Goal: Task Accomplishment & Management: Manage account settings

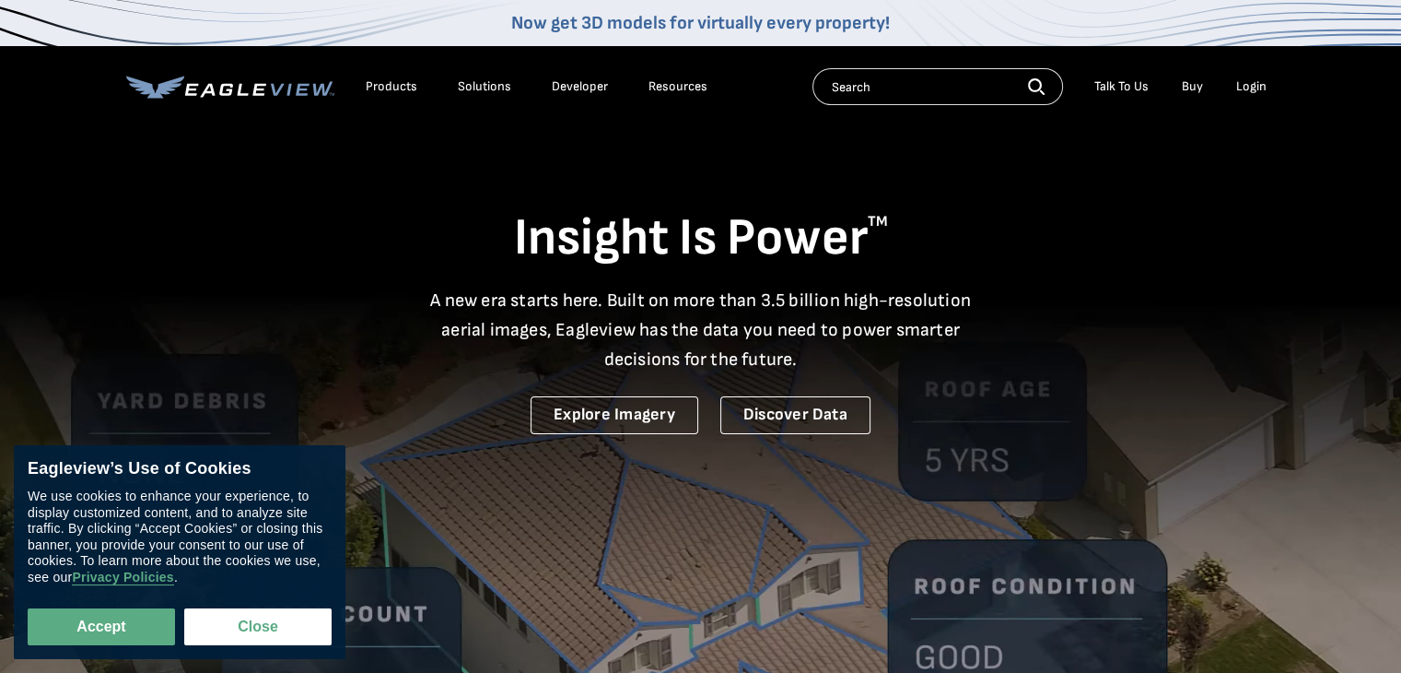
click at [1246, 86] on div "Login" at bounding box center [1251, 86] width 30 height 17
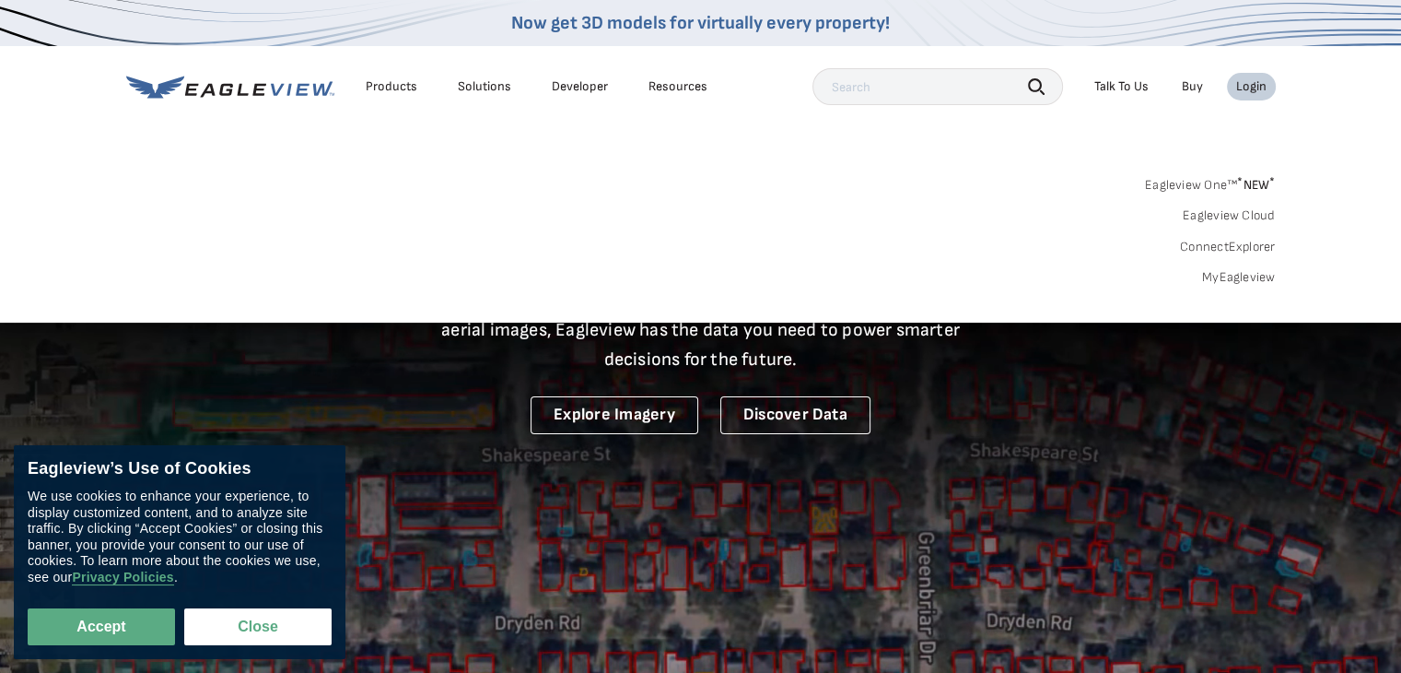
click at [1223, 274] on link "MyEagleview" at bounding box center [1239, 277] width 74 height 17
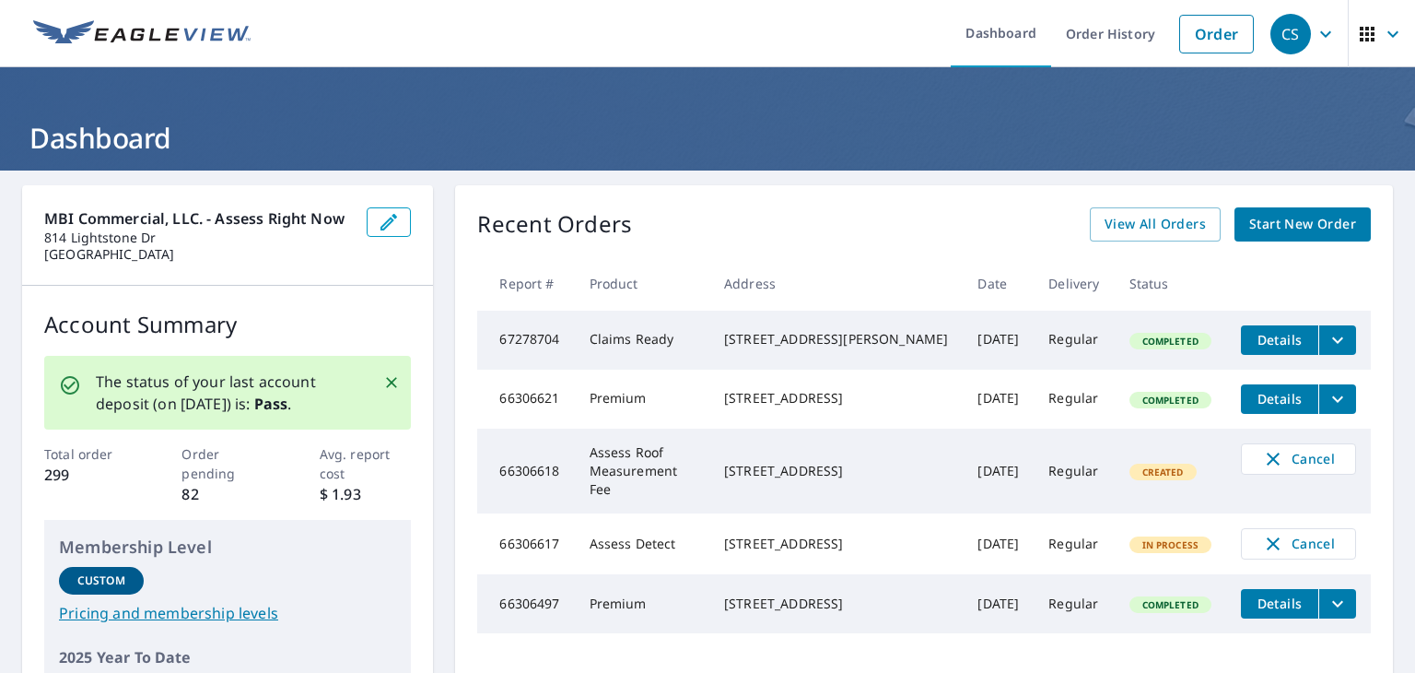
scroll to position [92, 0]
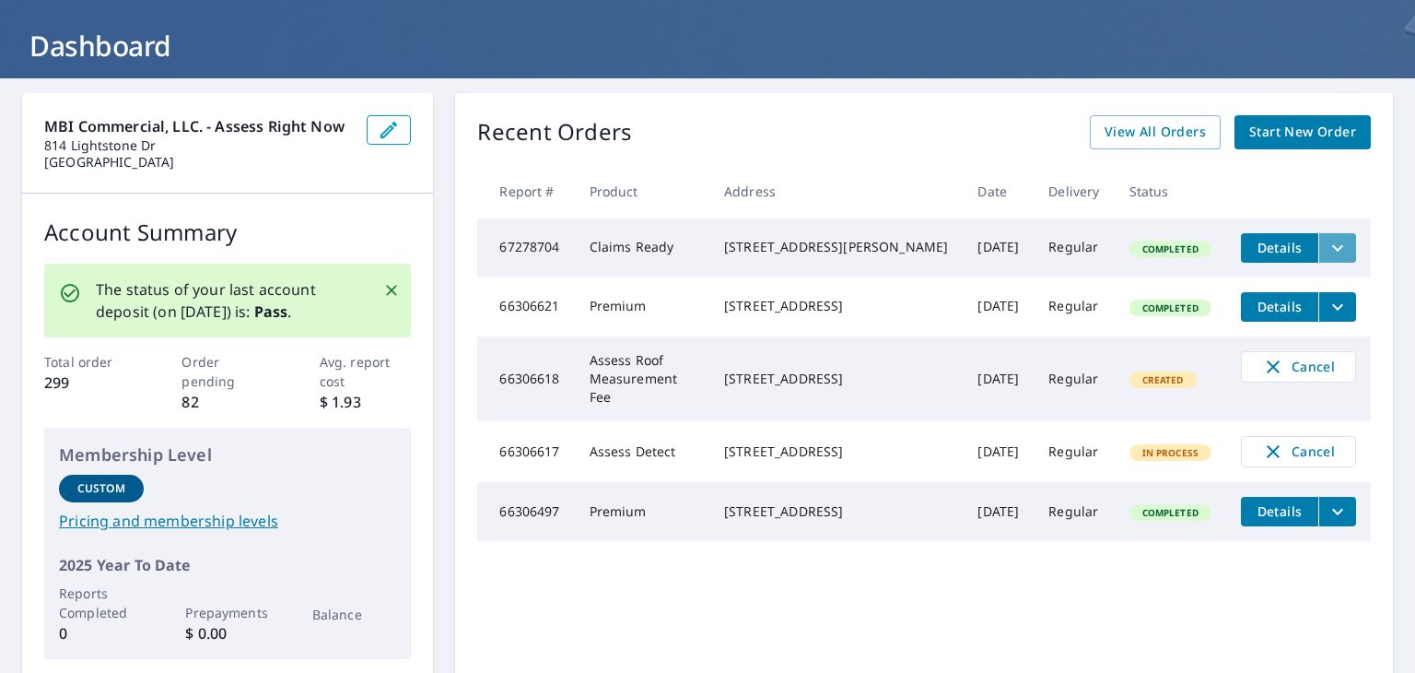
click at [1327, 252] on icon "filesDropdownBtn-67278704" at bounding box center [1338, 248] width 22 height 22
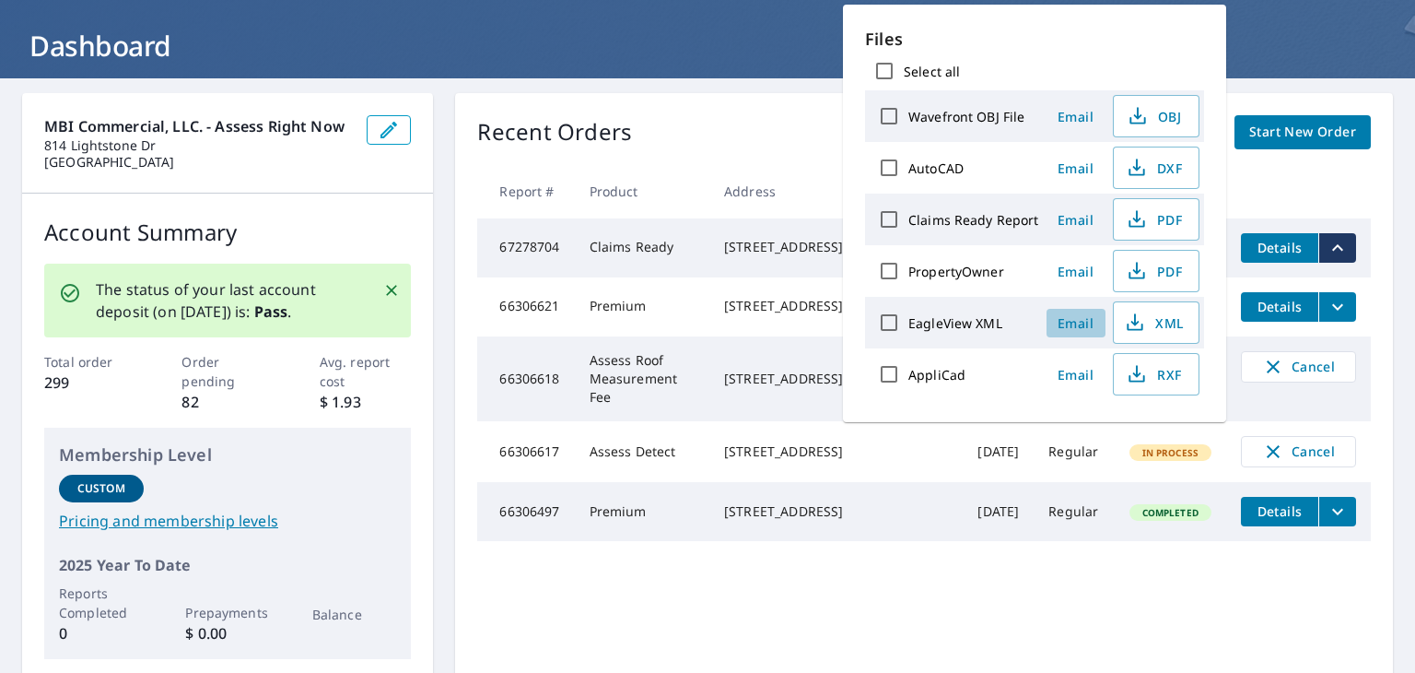
click at [1075, 316] on span "Email" at bounding box center [1076, 323] width 44 height 18
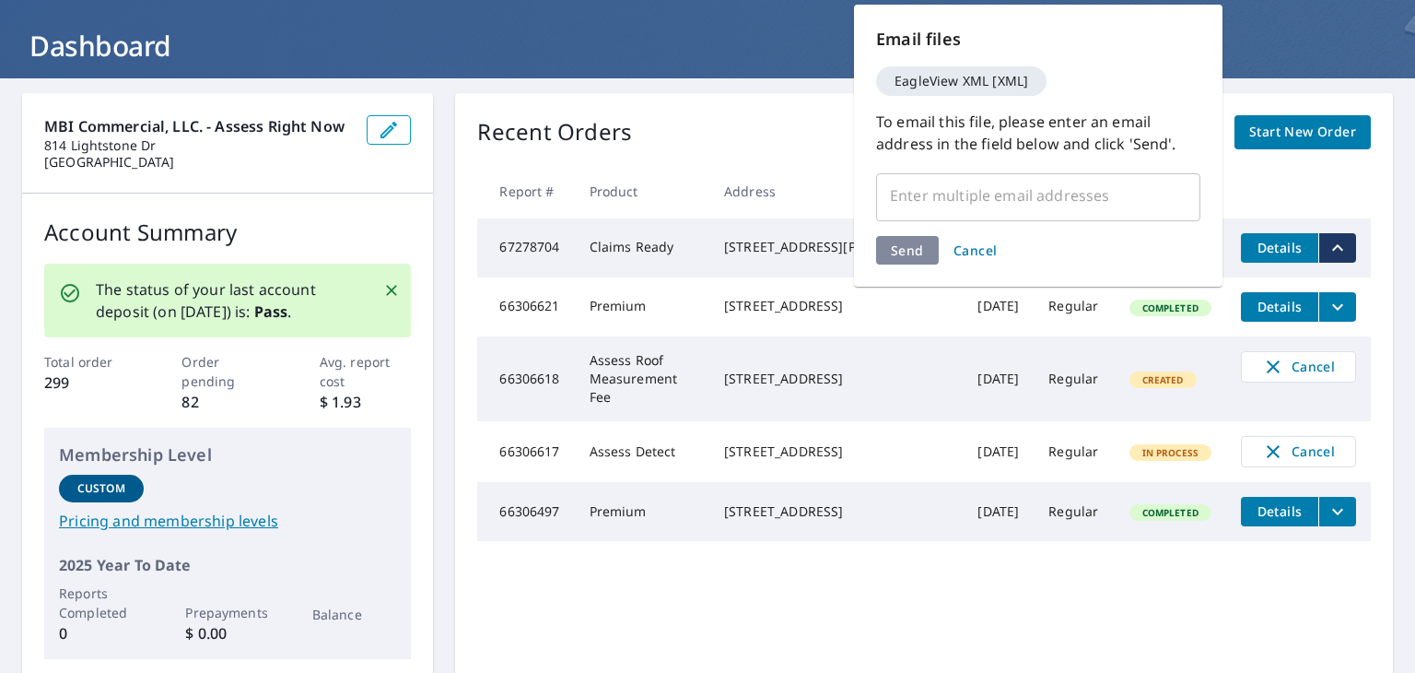
click at [969, 247] on span "Cancel" at bounding box center [976, 250] width 44 height 18
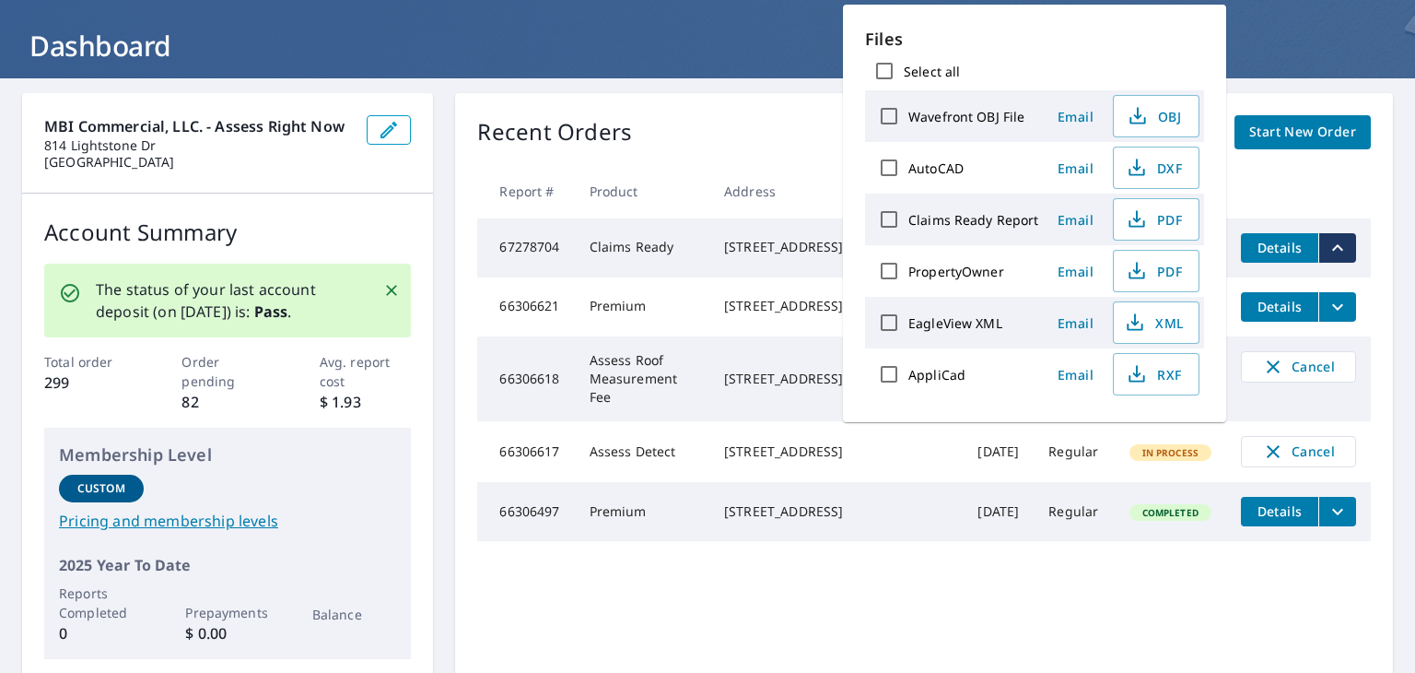
click at [1138, 580] on div "Recent Orders View All Orders Start New Order Report # Product Address Date Del…" at bounding box center [924, 387] width 938 height 588
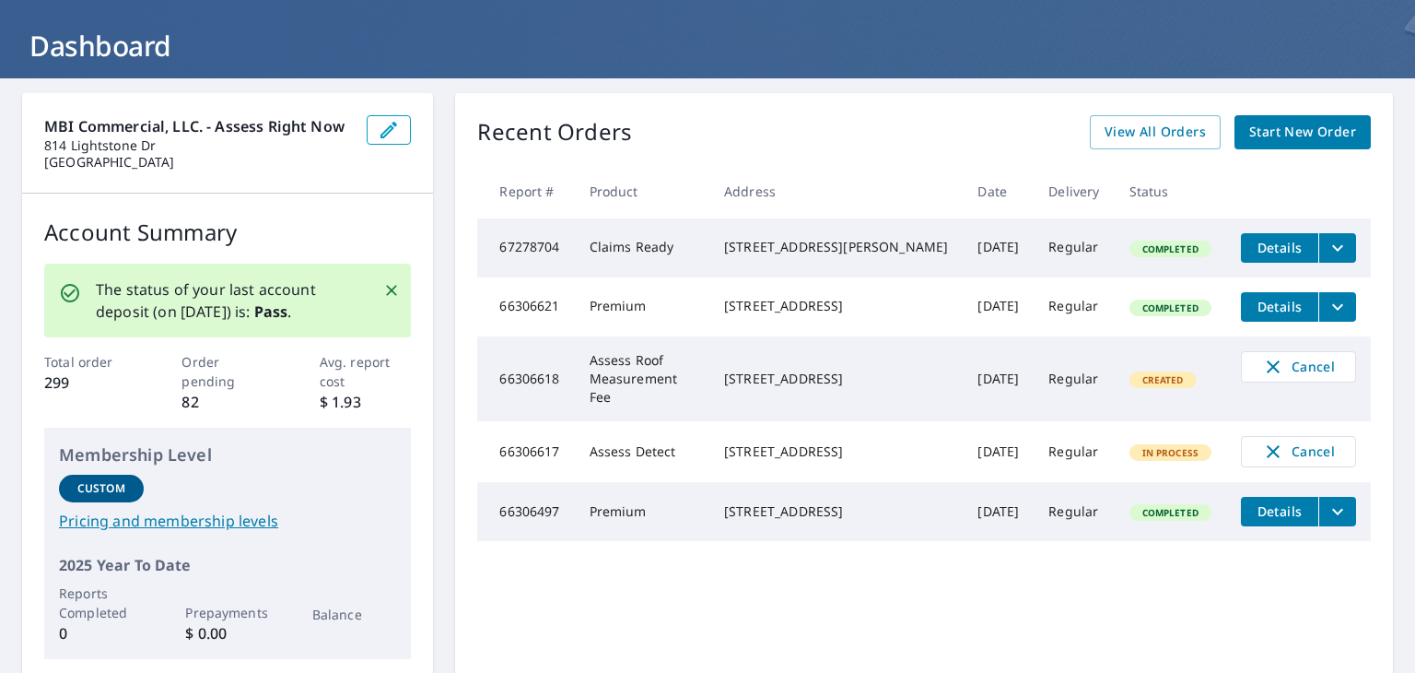
click at [963, 246] on td "Sep 04, 2025" at bounding box center [998, 247] width 71 height 59
click at [1034, 252] on td "Regular" at bounding box center [1074, 247] width 80 height 59
click at [1131, 242] on td "Completed" at bounding box center [1171, 247] width 112 height 59
click at [1181, 243] on div "Completed" at bounding box center [1170, 248] width 82 height 17
click at [616, 248] on td "Claims Ready" at bounding box center [642, 247] width 135 height 59
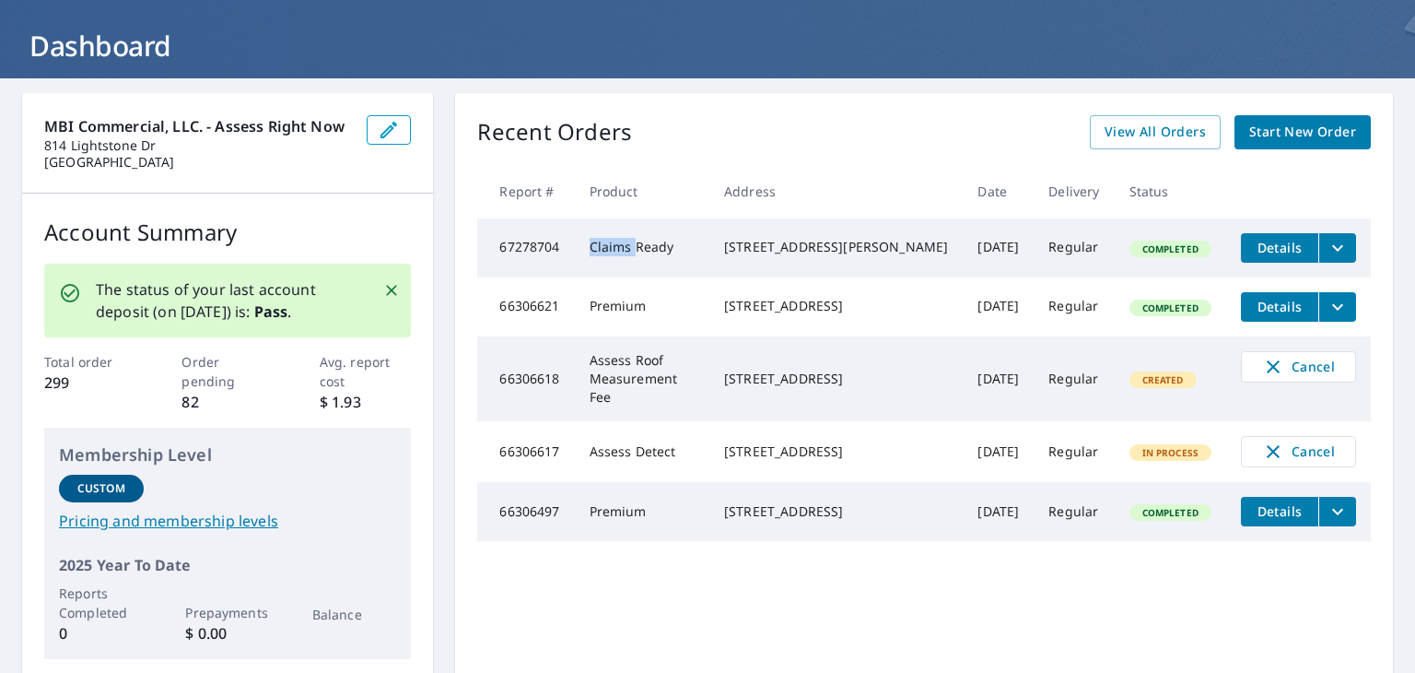
click at [616, 248] on td "Claims Ready" at bounding box center [642, 247] width 135 height 59
click at [568, 252] on td "67278704" at bounding box center [525, 247] width 97 height 59
click at [641, 251] on td "Claims Ready" at bounding box center [642, 247] width 135 height 59
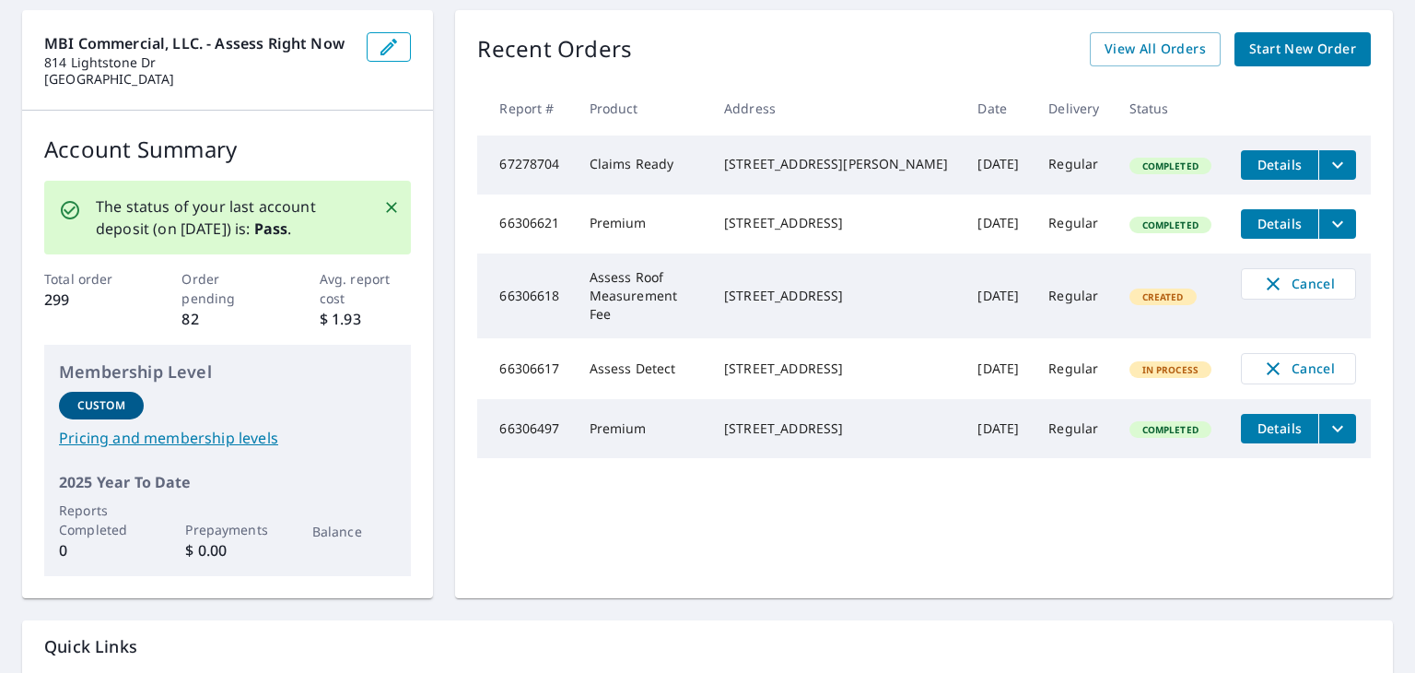
scroll to position [126, 0]
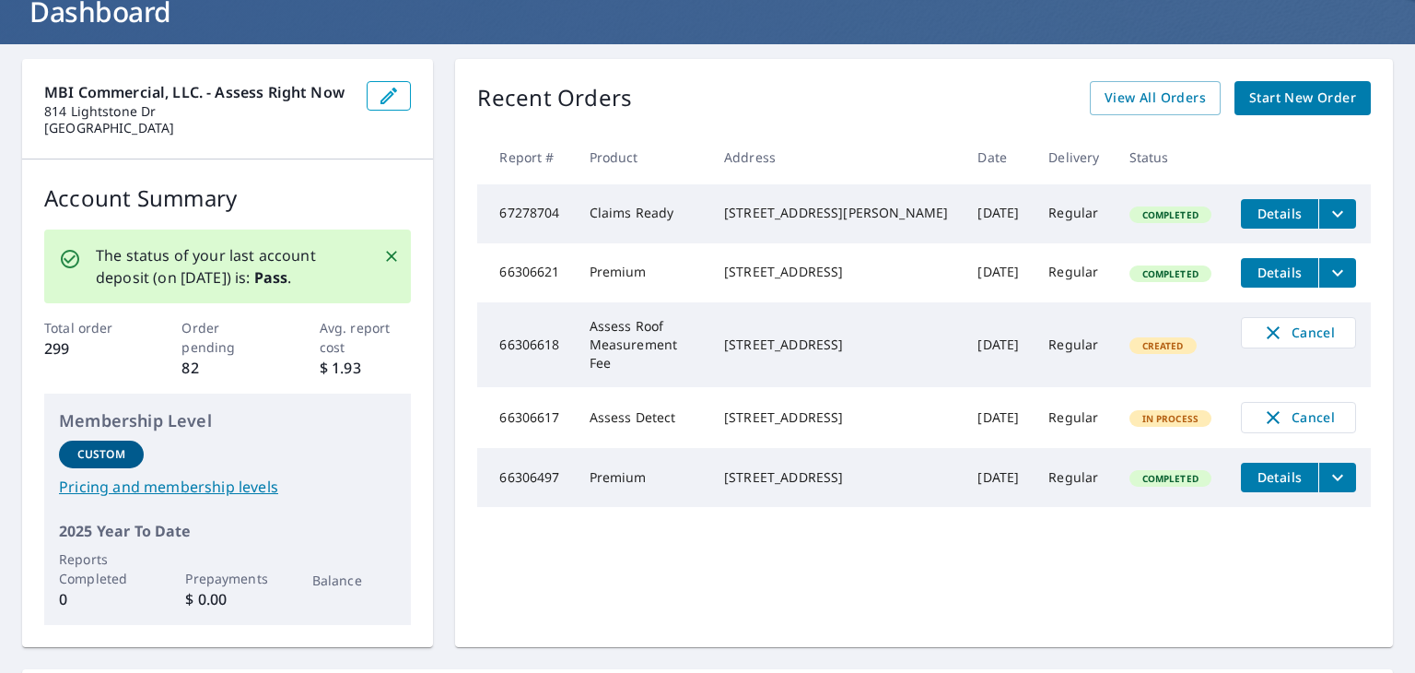
click at [1284, 207] on span "Details" at bounding box center [1279, 214] width 55 height 18
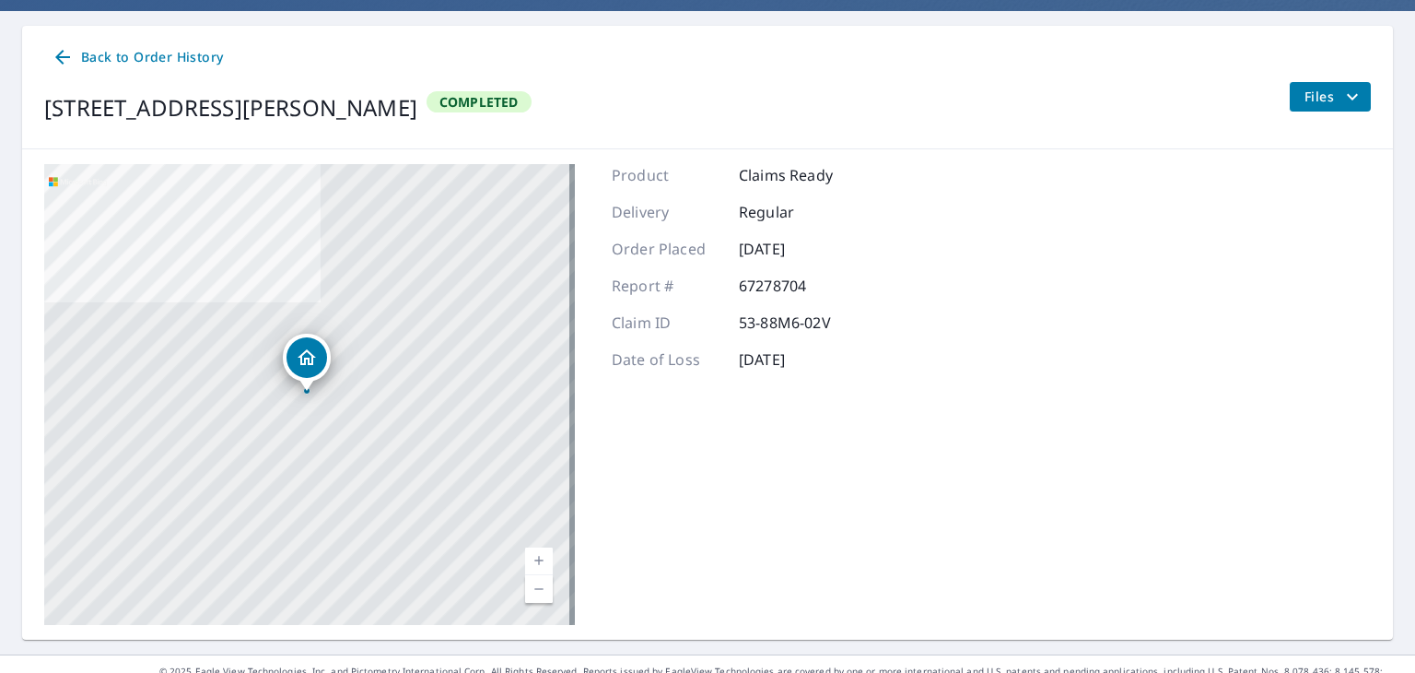
scroll to position [187, 0]
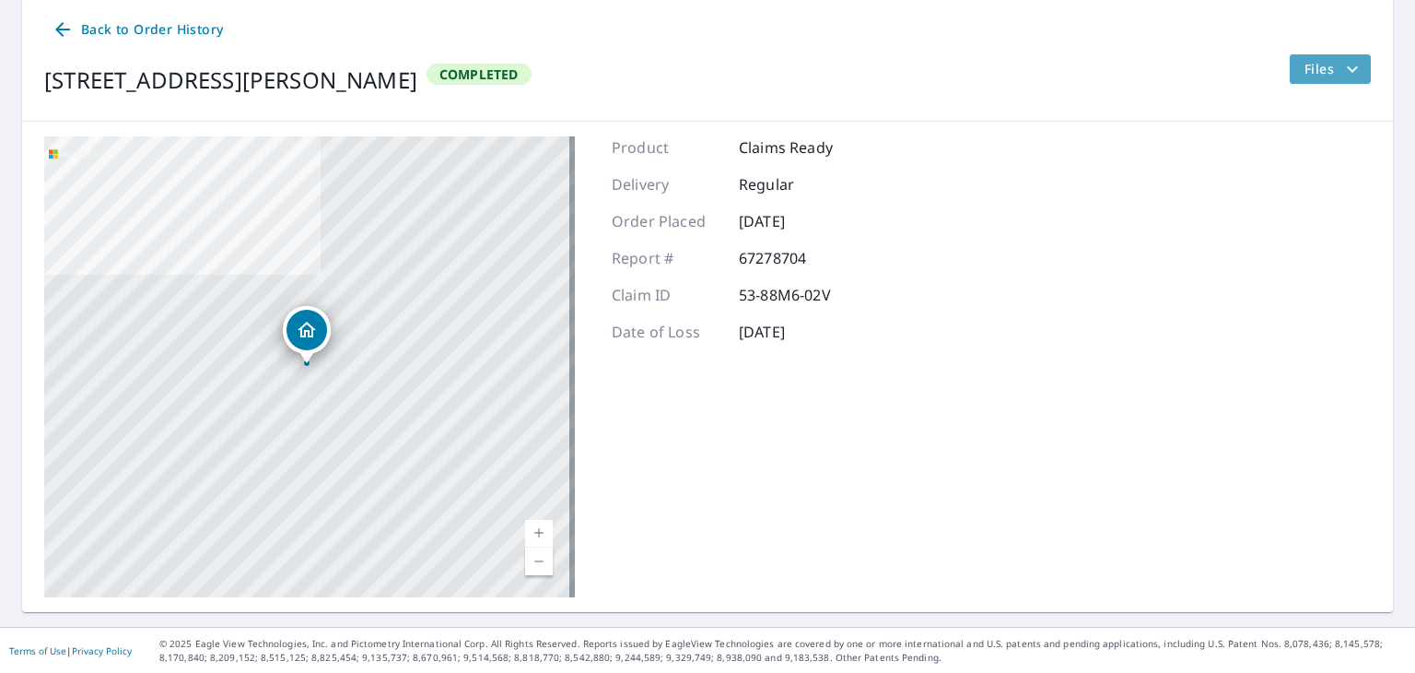
click at [1347, 68] on icon "filesDropdownBtn-67278704" at bounding box center [1352, 68] width 11 height 6
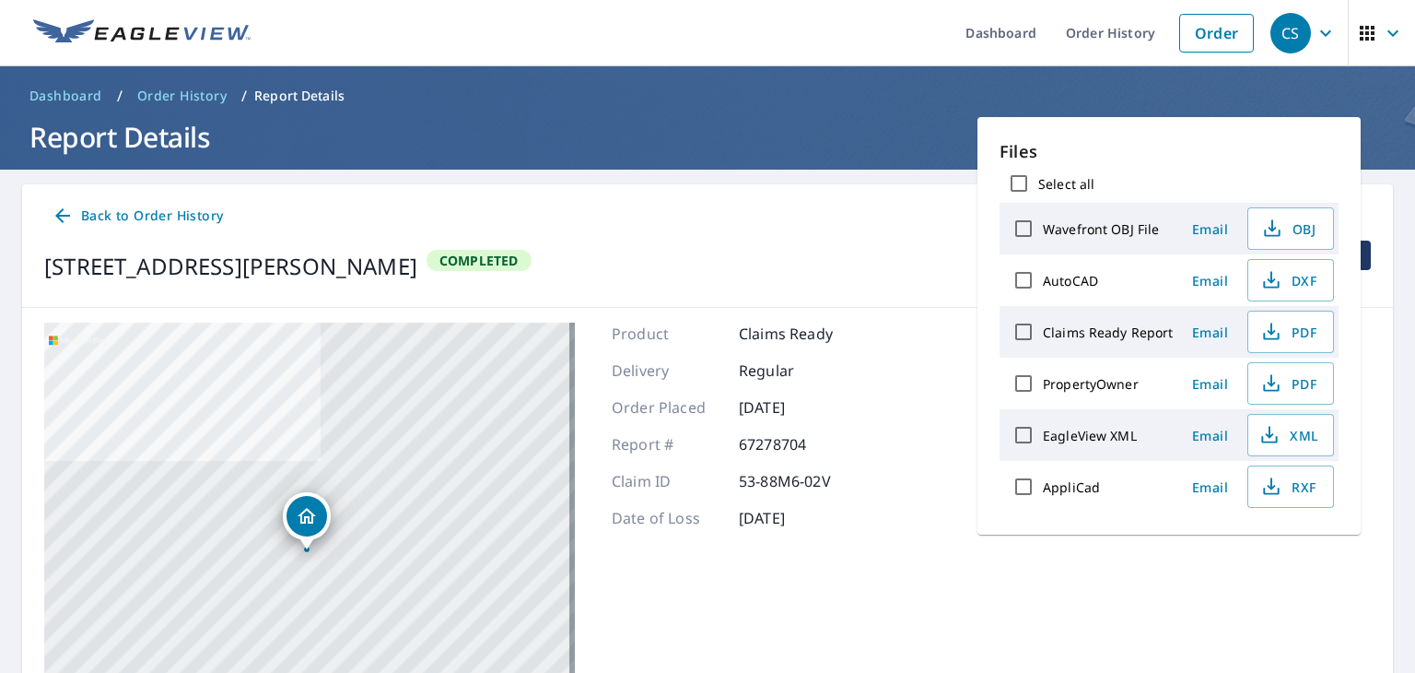
scroll to position [0, 0]
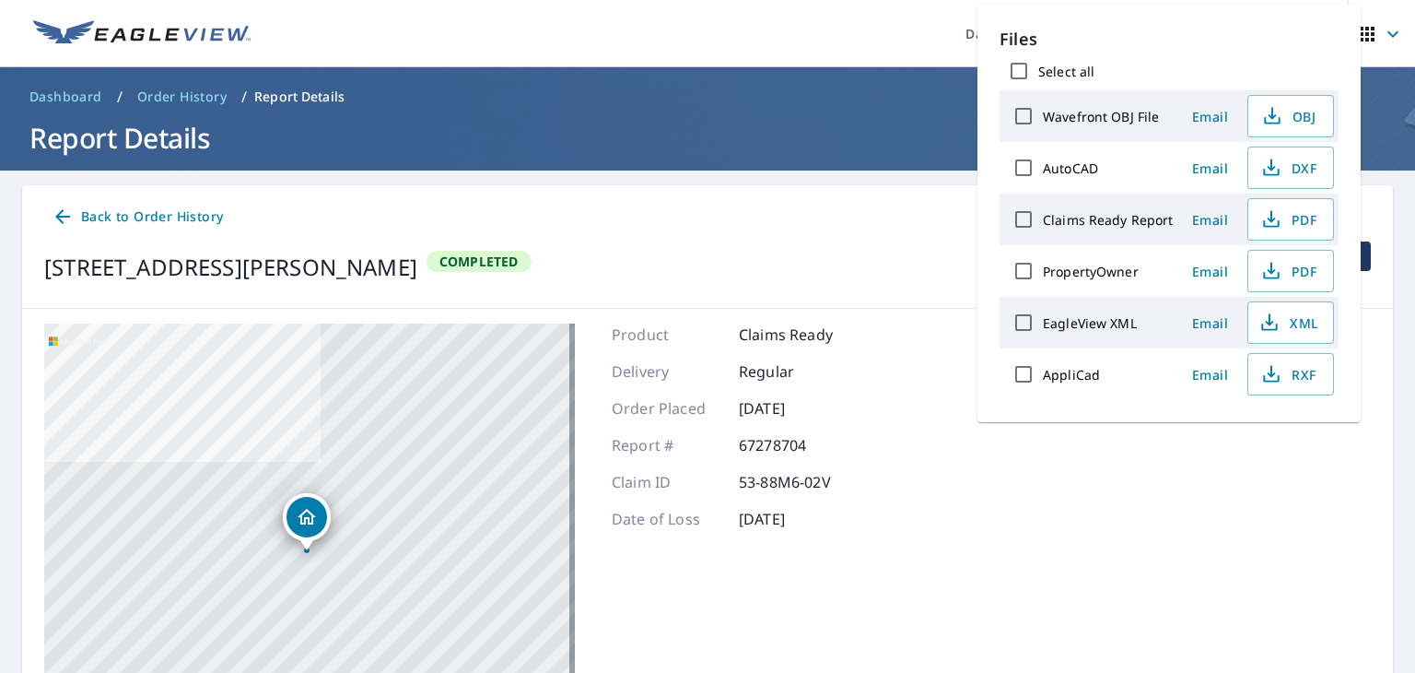
drag, startPoint x: 853, startPoint y: 91, endPoint x: 864, endPoint y: 89, distance: 11.2
click at [853, 91] on ol "Dashboard / Order History / Report Details" at bounding box center [707, 96] width 1371 height 29
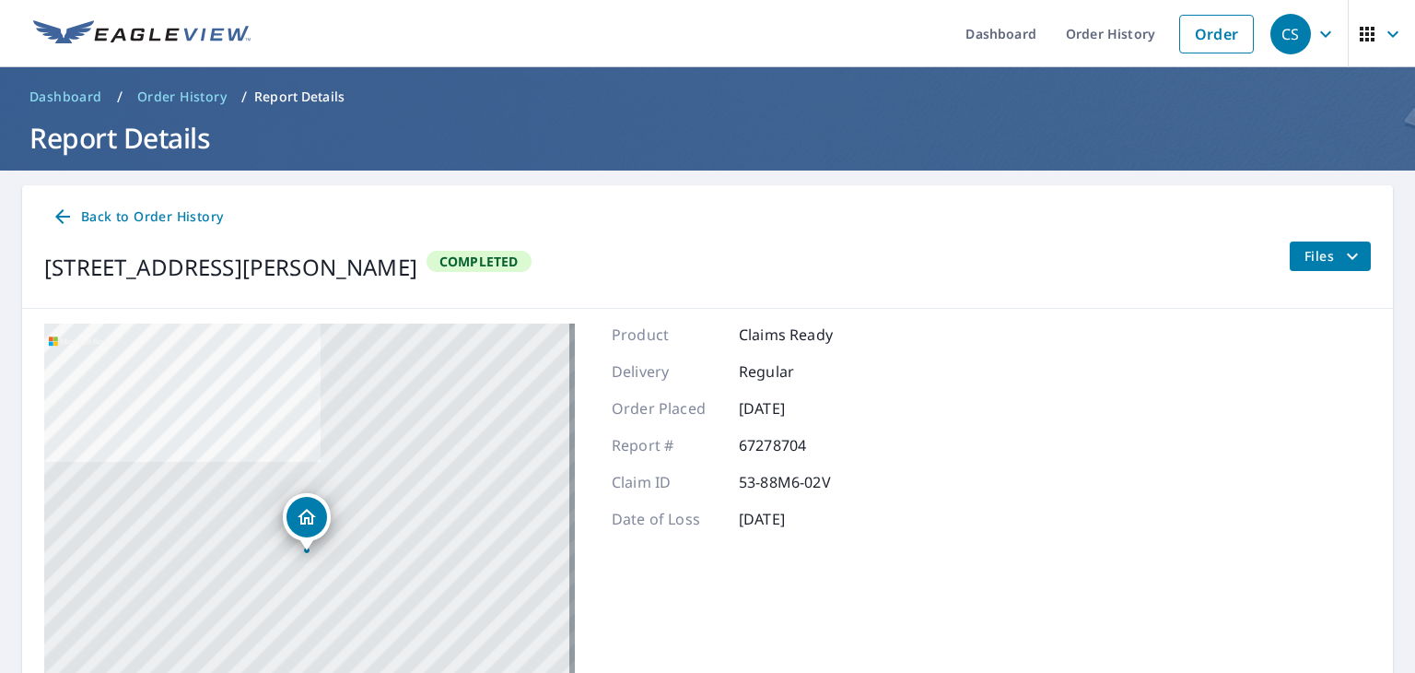
click at [1282, 30] on div "CS" at bounding box center [1290, 34] width 41 height 41
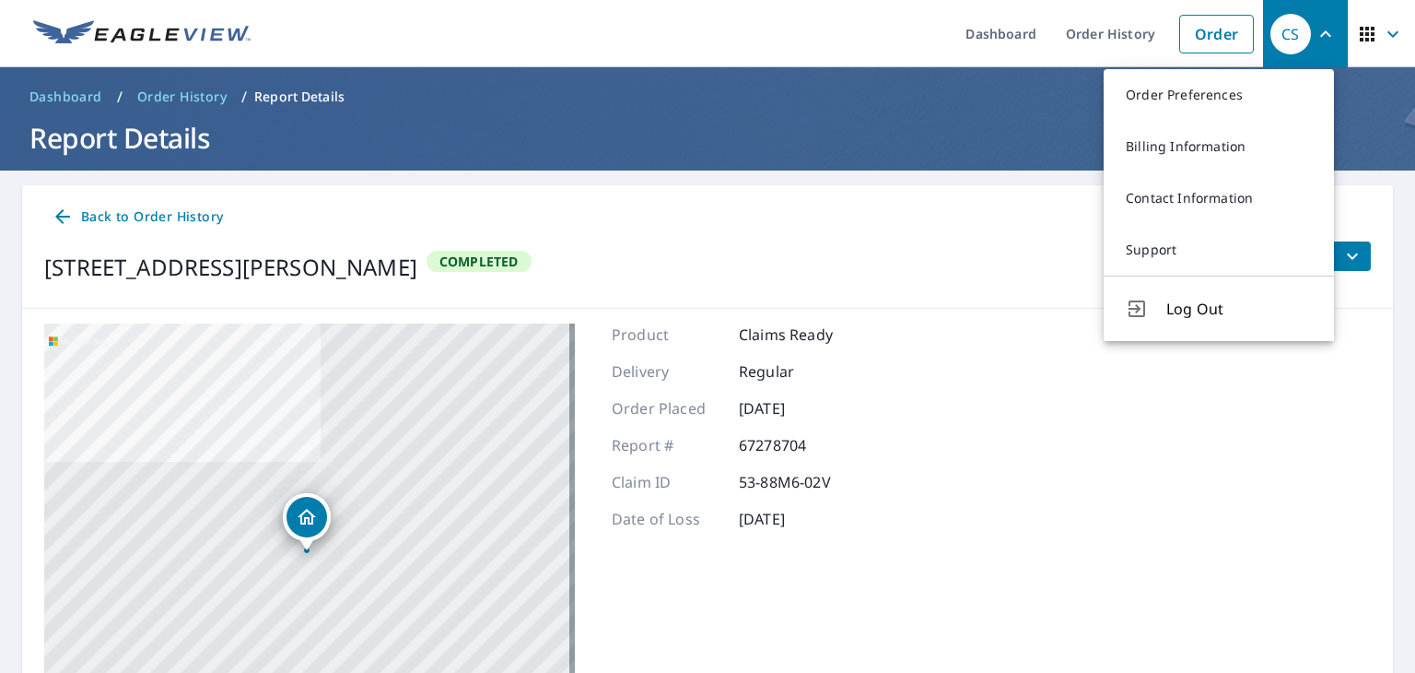
click at [1282, 30] on div "CS" at bounding box center [1290, 34] width 41 height 41
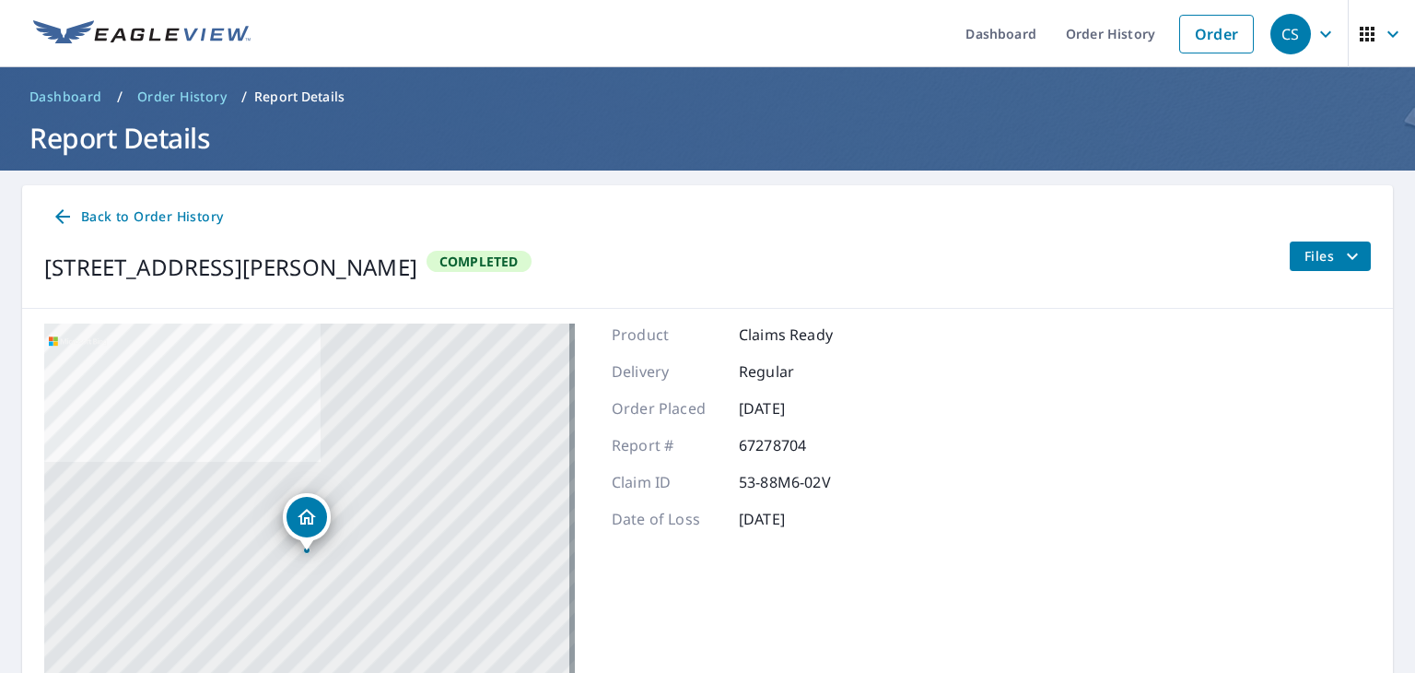
click at [1270, 38] on div "CS" at bounding box center [1290, 34] width 41 height 41
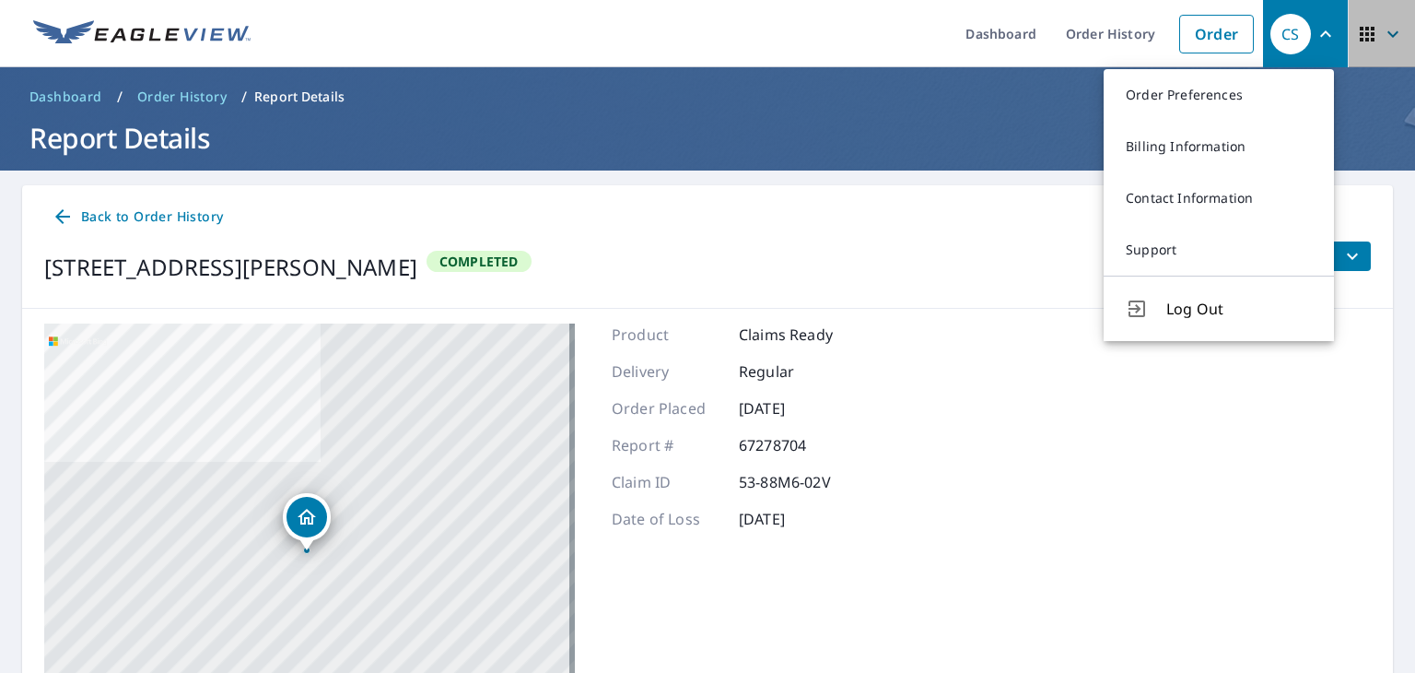
click at [1360, 33] on icon "button" at bounding box center [1367, 34] width 15 height 15
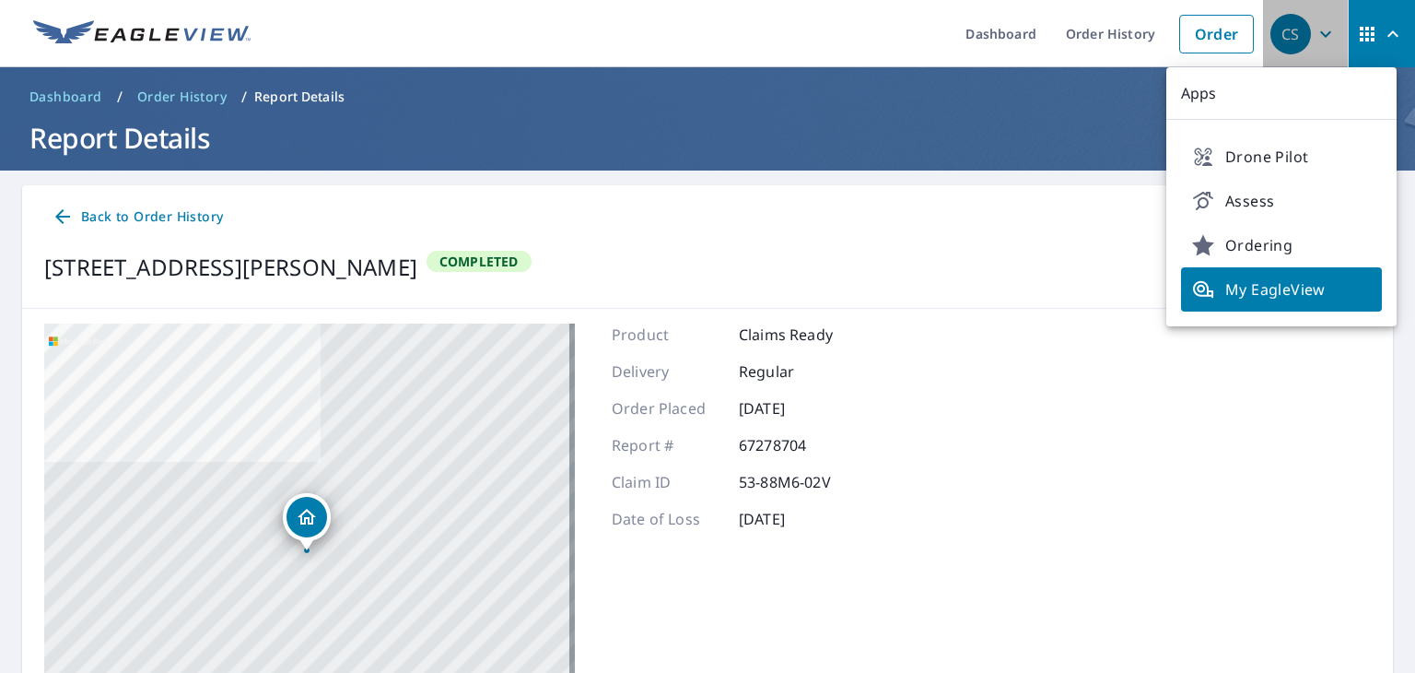
click at [1284, 36] on div "CS" at bounding box center [1290, 34] width 41 height 41
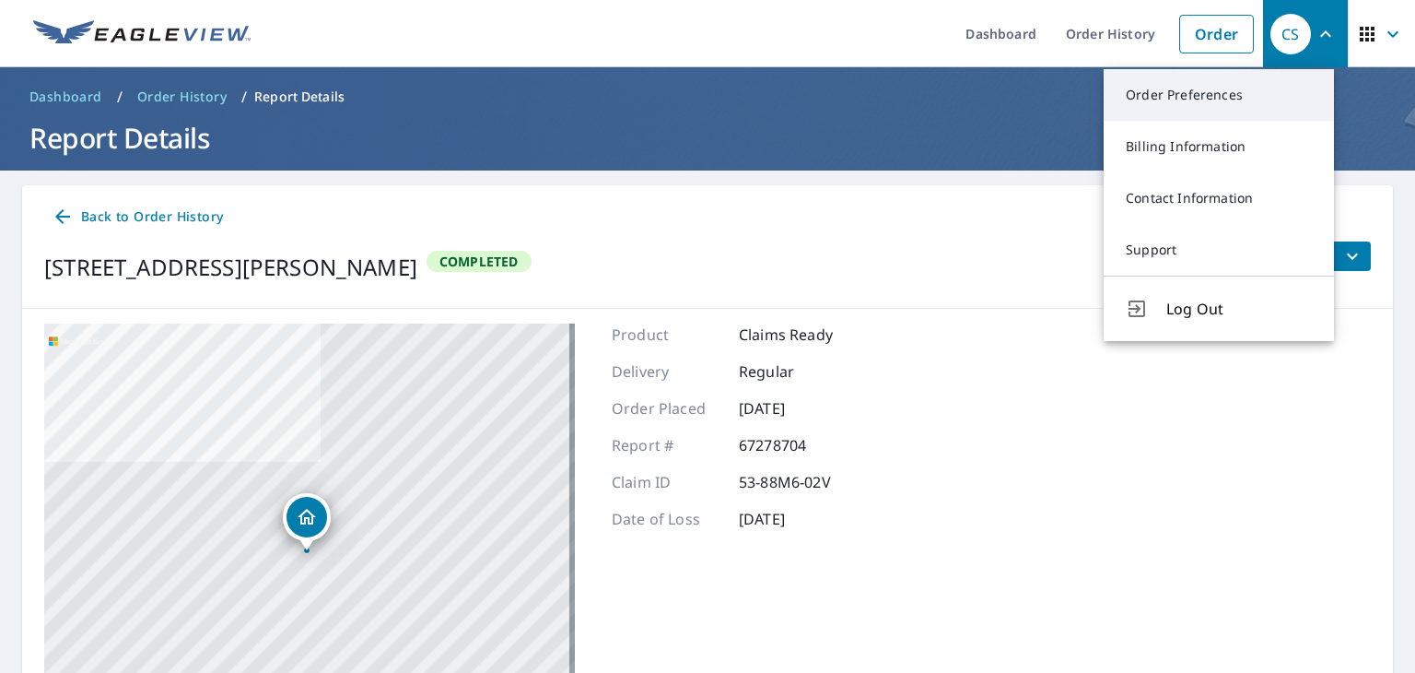
click at [1212, 93] on link "Order Preferences" at bounding box center [1219, 95] width 230 height 52
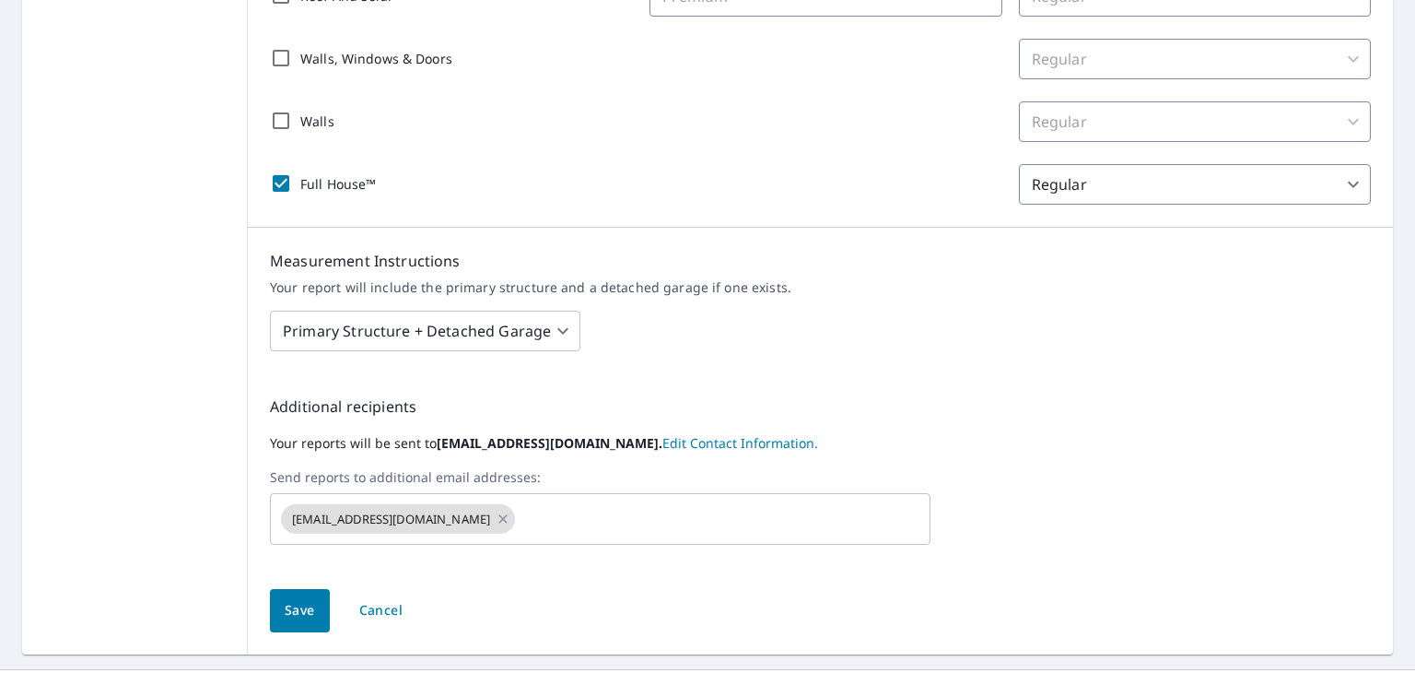
scroll to position [540, 0]
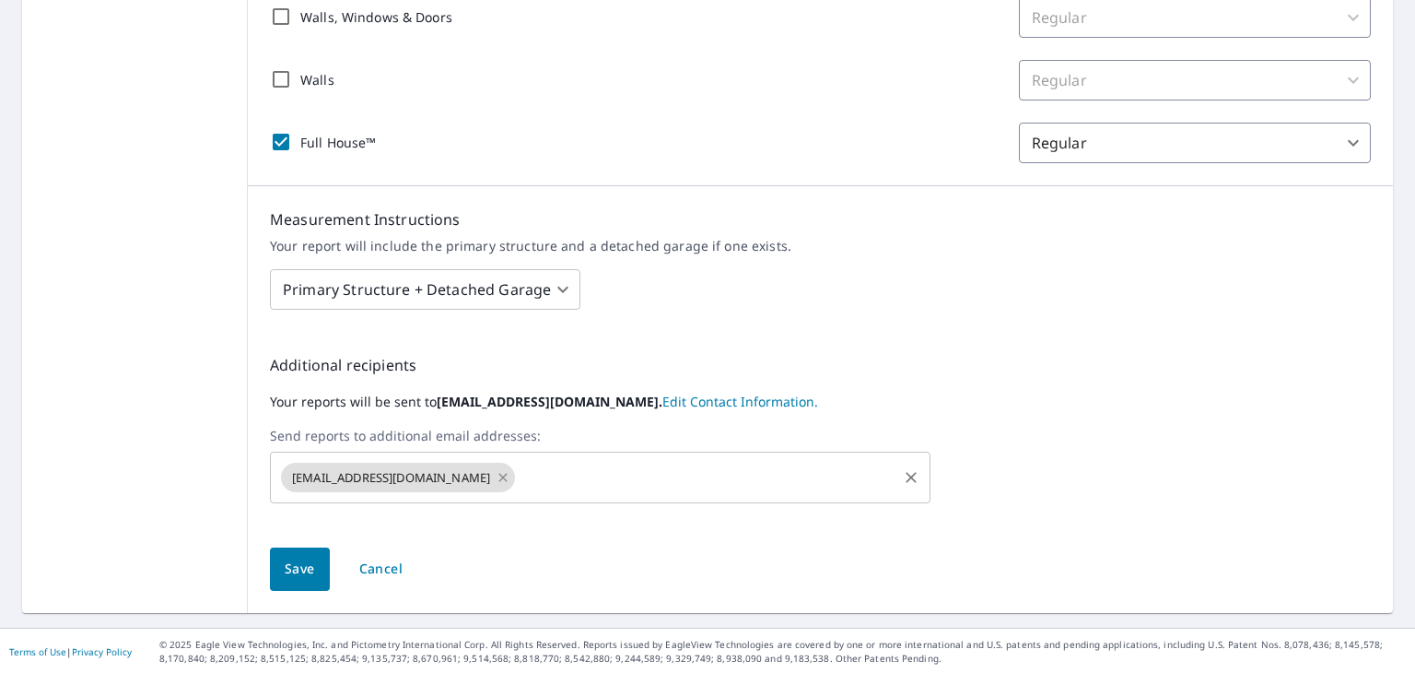
click at [499, 479] on icon at bounding box center [503, 477] width 8 height 8
click at [540, 281] on body "CS CS Dashboard Order History Order CS Dashboard / Order Preferences / Product …" at bounding box center [707, 336] width 1415 height 673
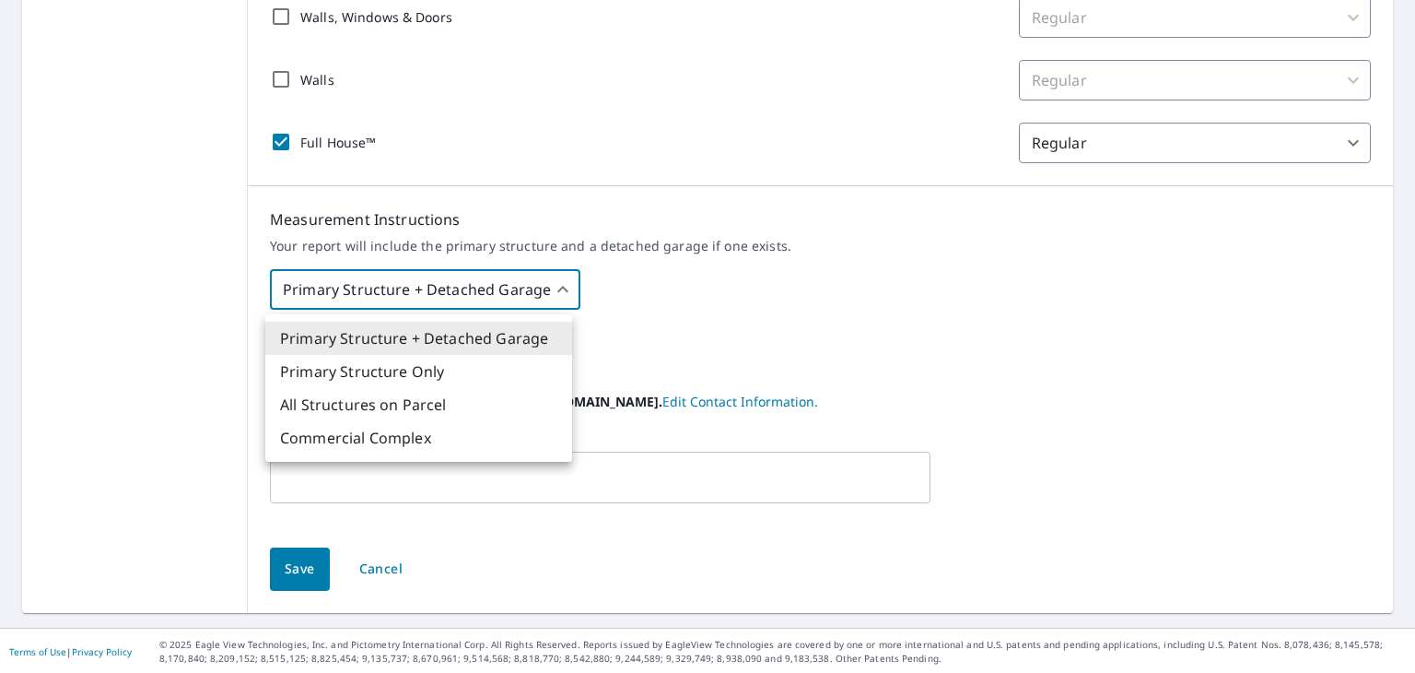
click at [540, 281] on div at bounding box center [707, 336] width 1415 height 673
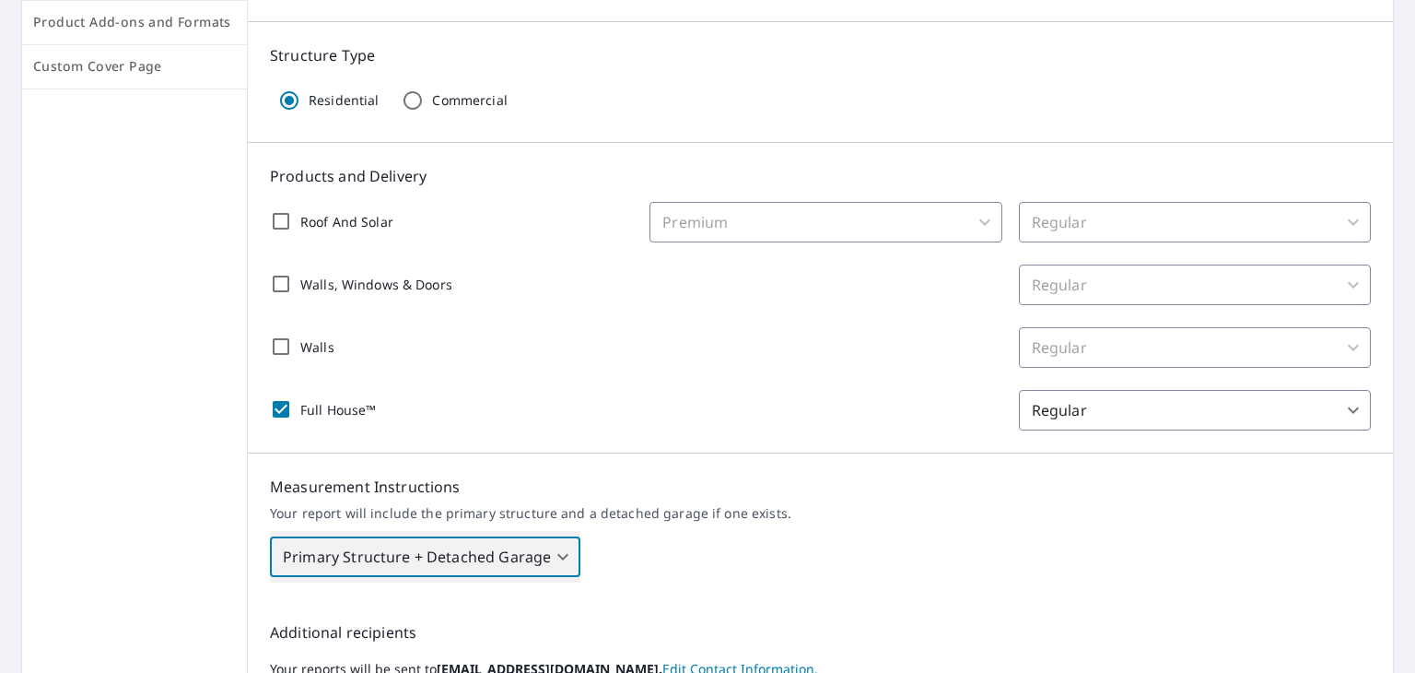
scroll to position [263, 0]
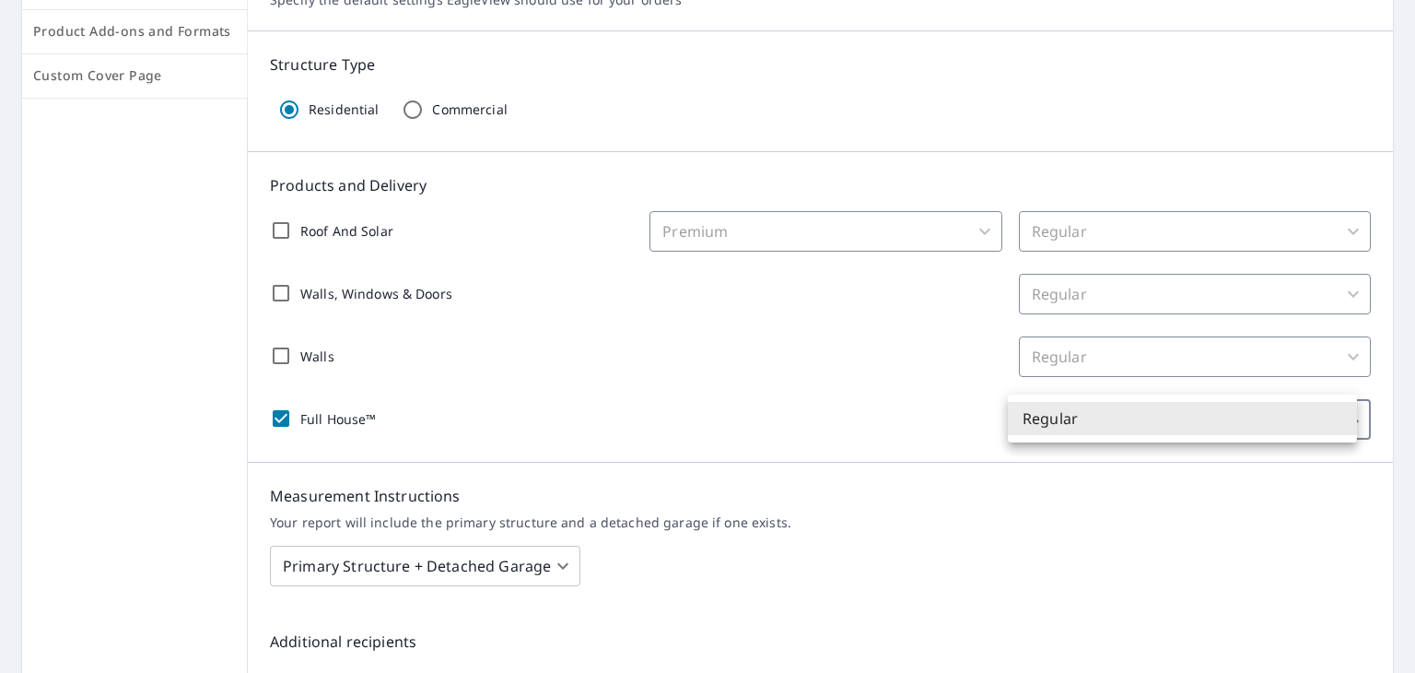
click at [1087, 425] on body "CS CS Dashboard Order History Order CS Dashboard / Order Preferences / Product …" at bounding box center [707, 336] width 1415 height 673
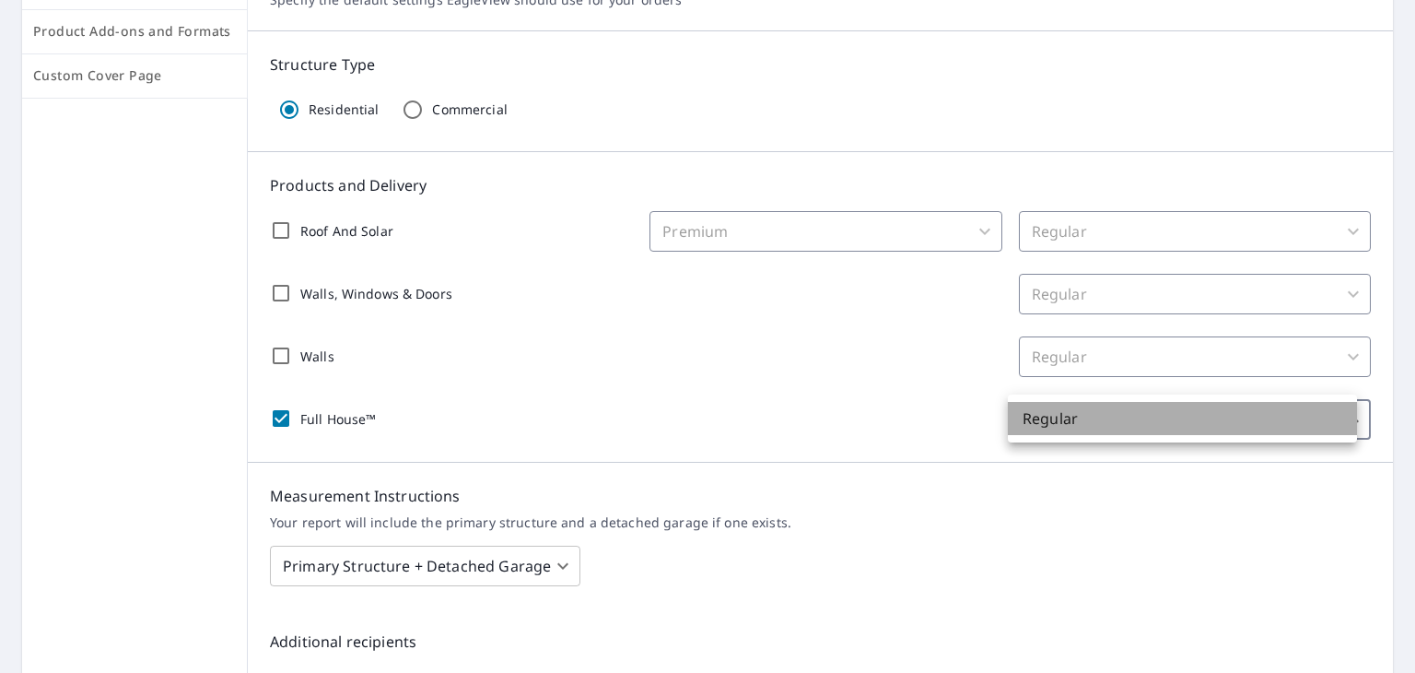
click at [1087, 425] on li "Regular" at bounding box center [1182, 418] width 349 height 33
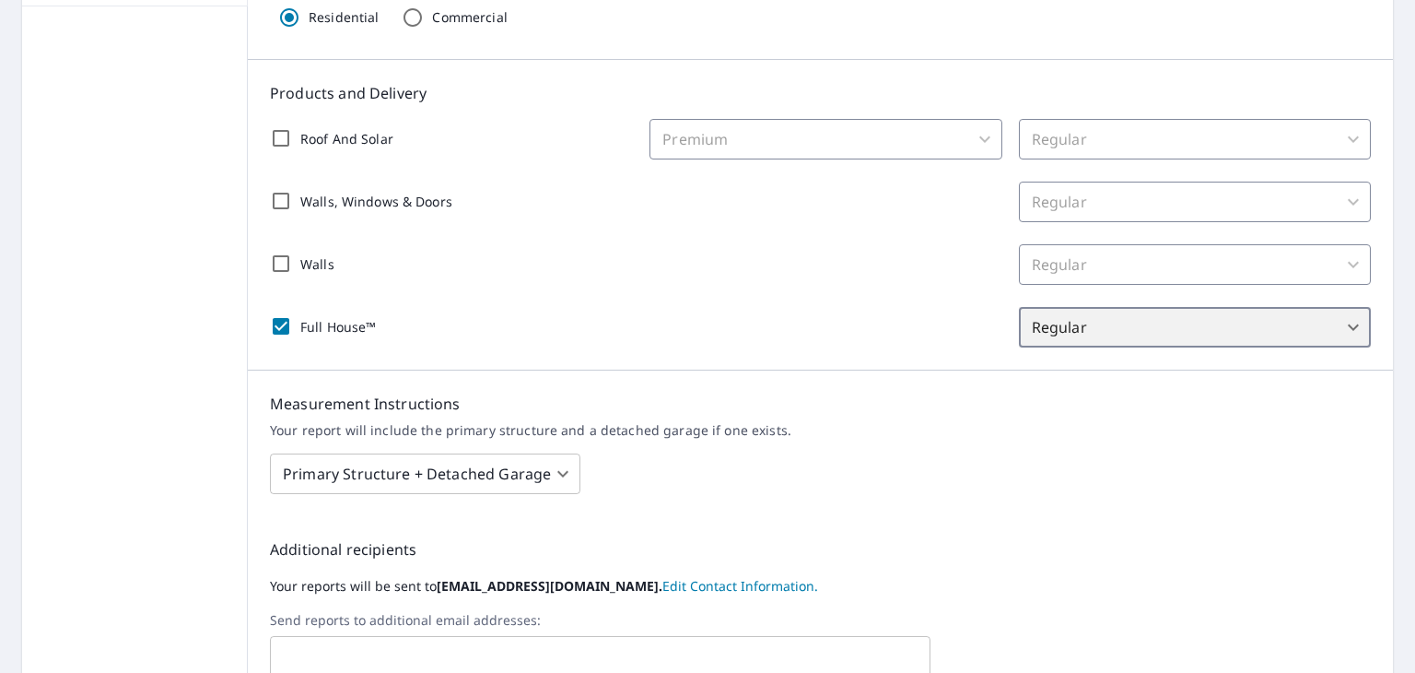
scroll to position [540, 0]
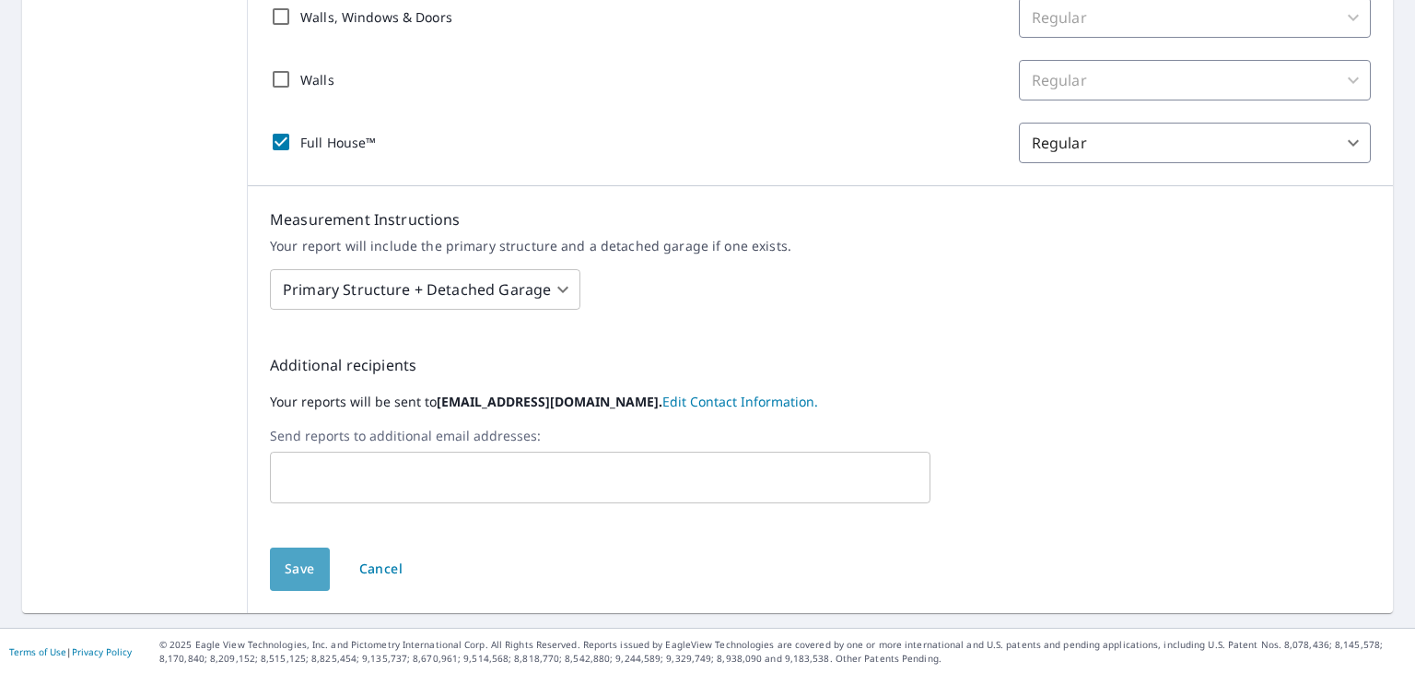
click at [285, 567] on span "Save" at bounding box center [300, 568] width 30 height 23
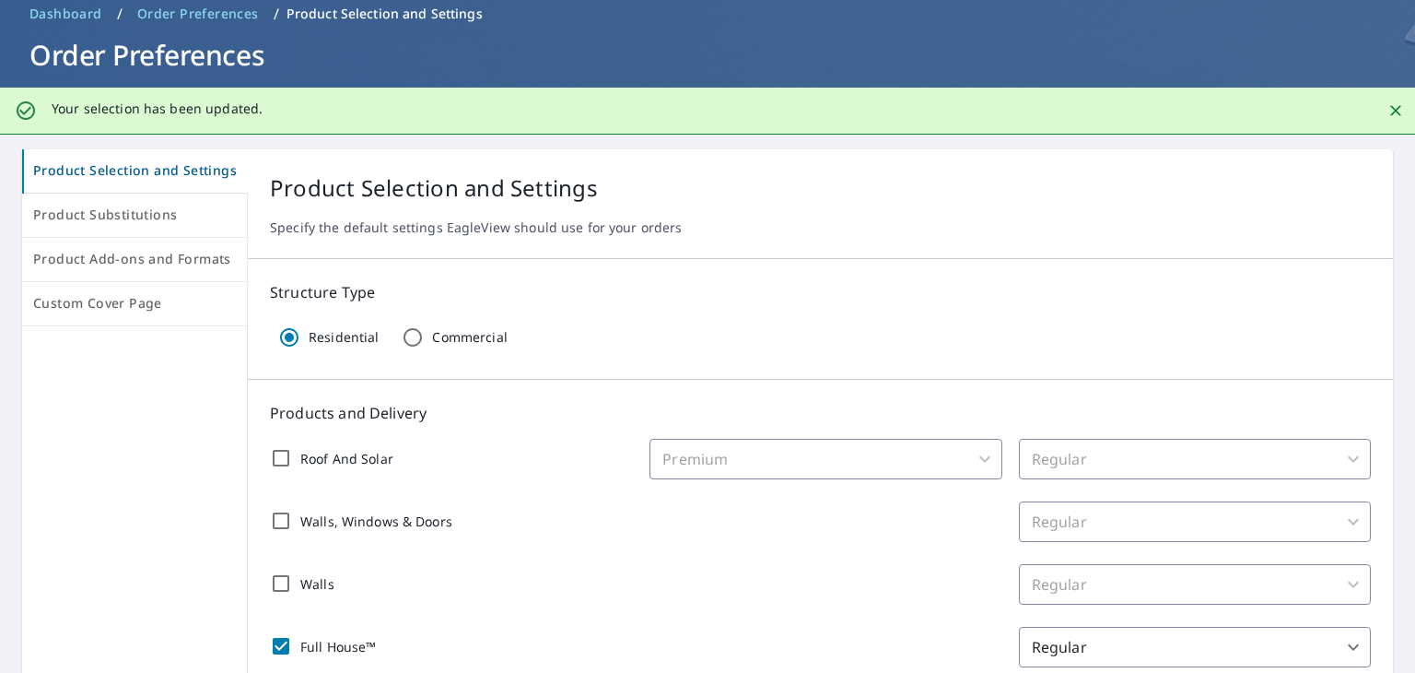
scroll to position [0, 0]
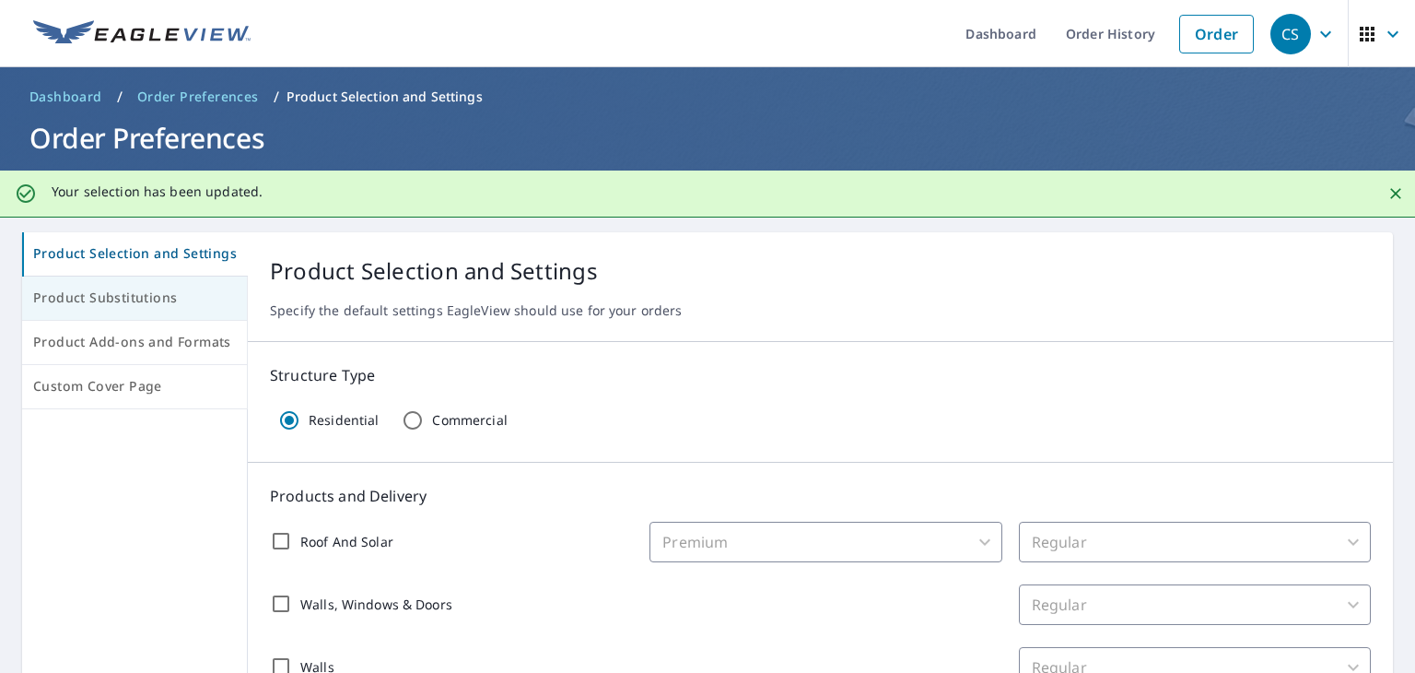
click at [152, 294] on span "Product Substitutions" at bounding box center [134, 298] width 203 height 23
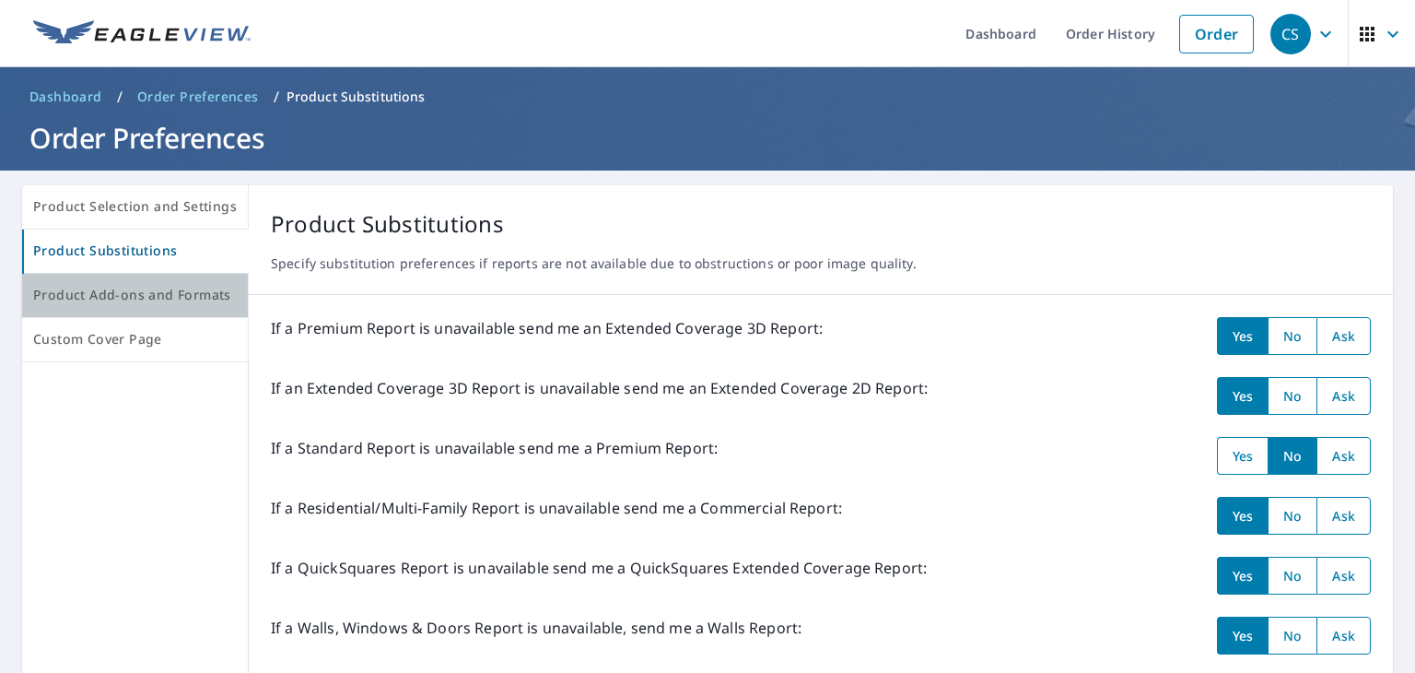
click at [136, 291] on span "Product Add-ons and Formats" at bounding box center [135, 295] width 204 height 23
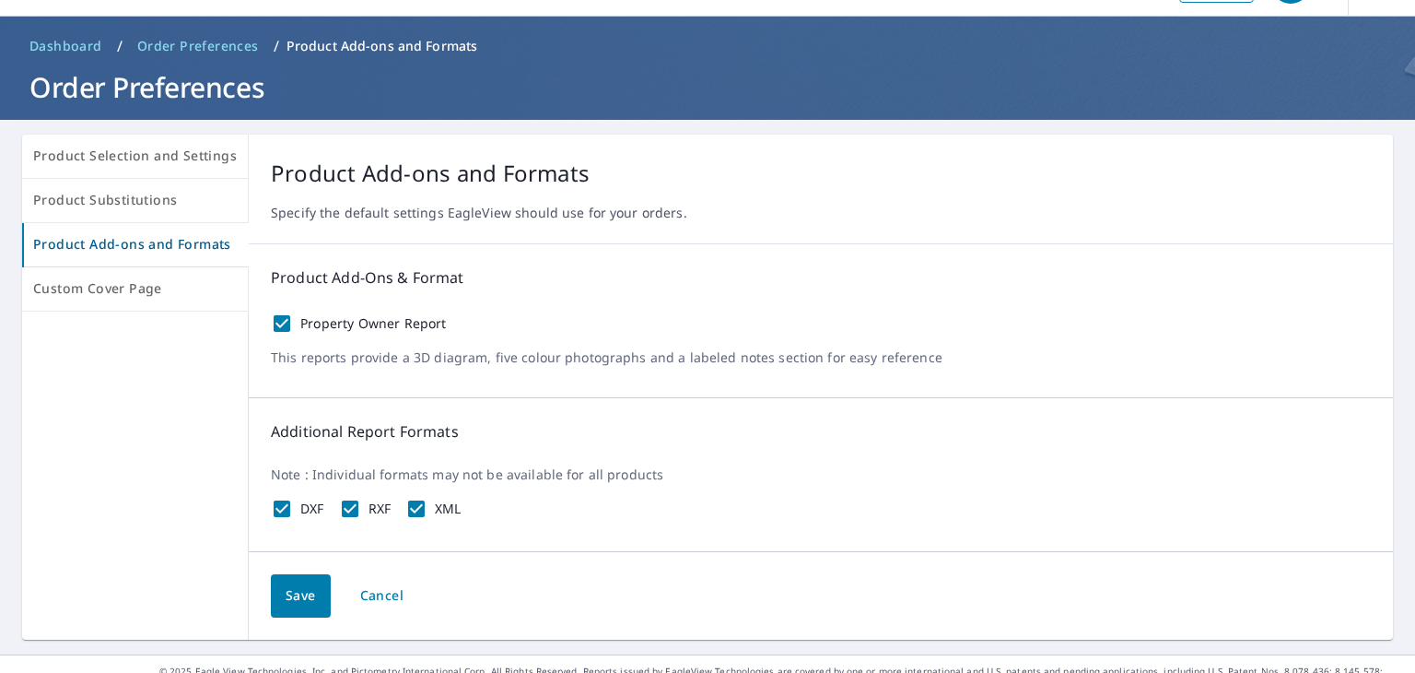
scroll to position [77, 0]
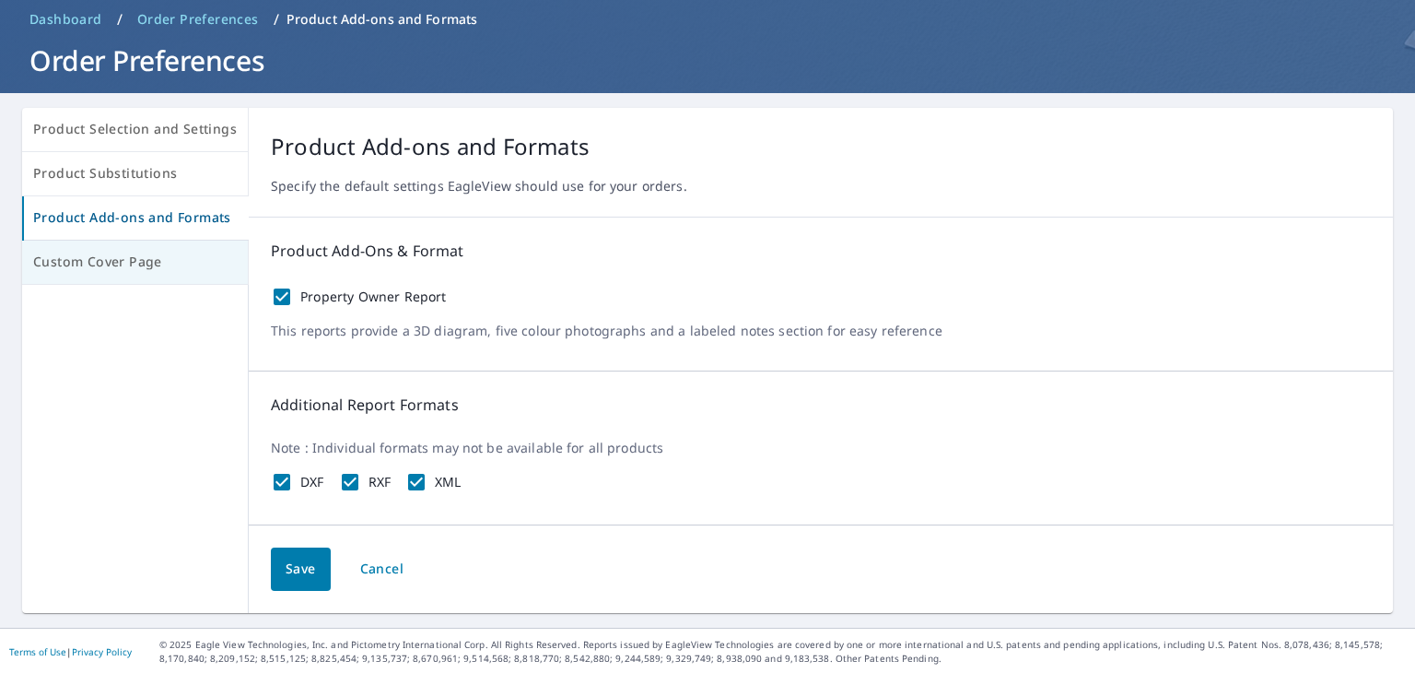
click at [158, 257] on span "Custom Cover Page" at bounding box center [135, 262] width 204 height 23
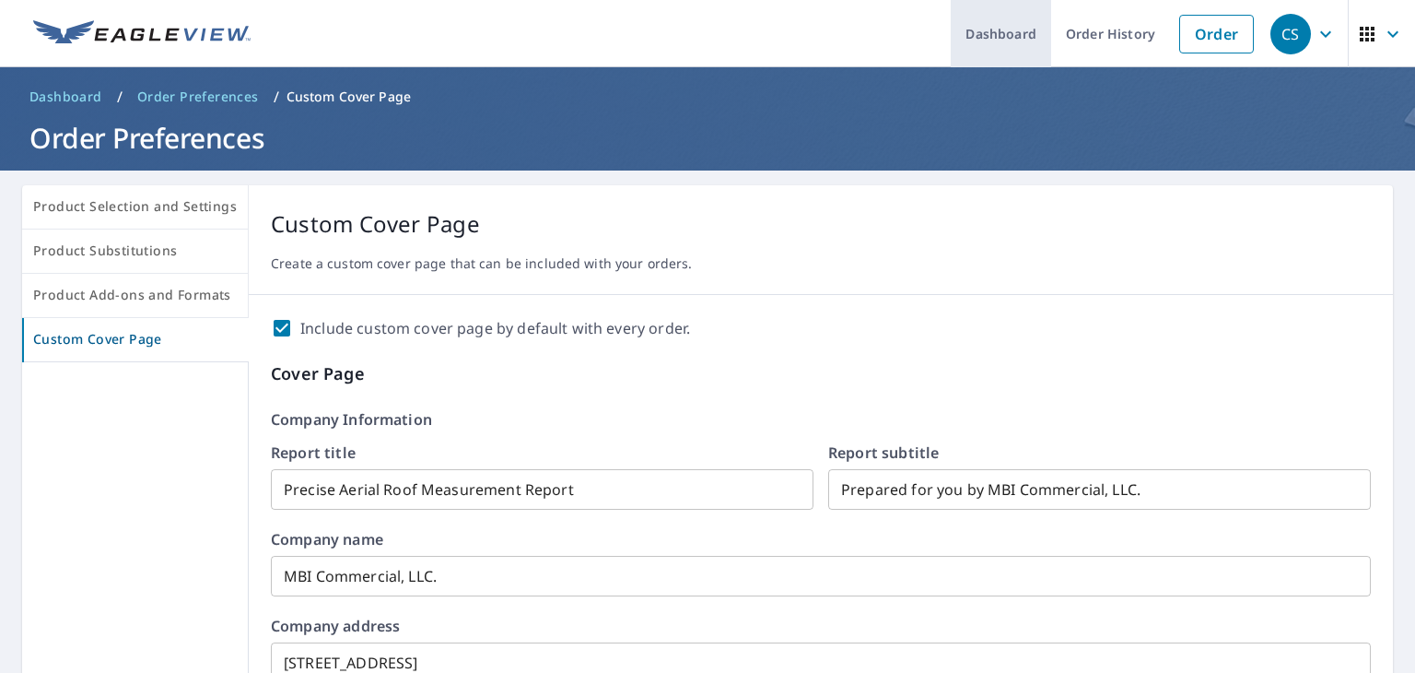
click at [1006, 34] on link "Dashboard" at bounding box center [1001, 33] width 100 height 67
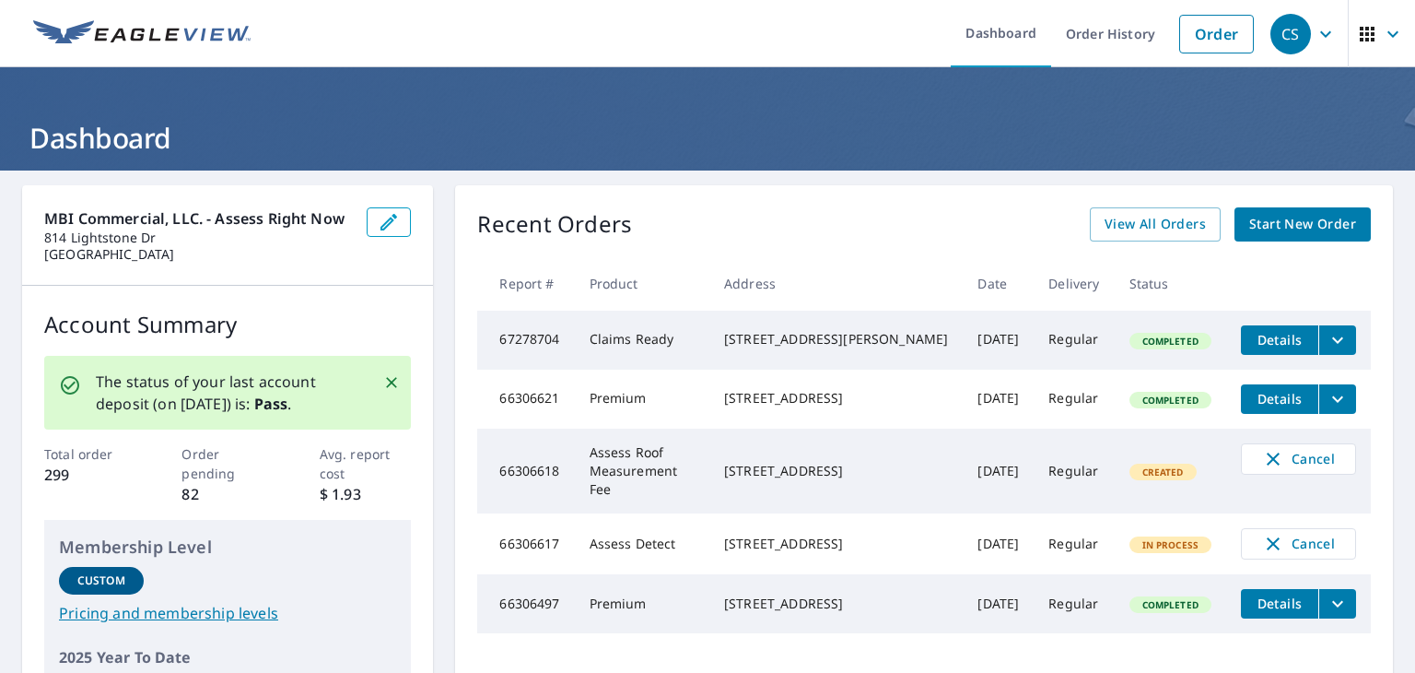
click at [384, 215] on icon "button" at bounding box center [389, 222] width 22 height 22
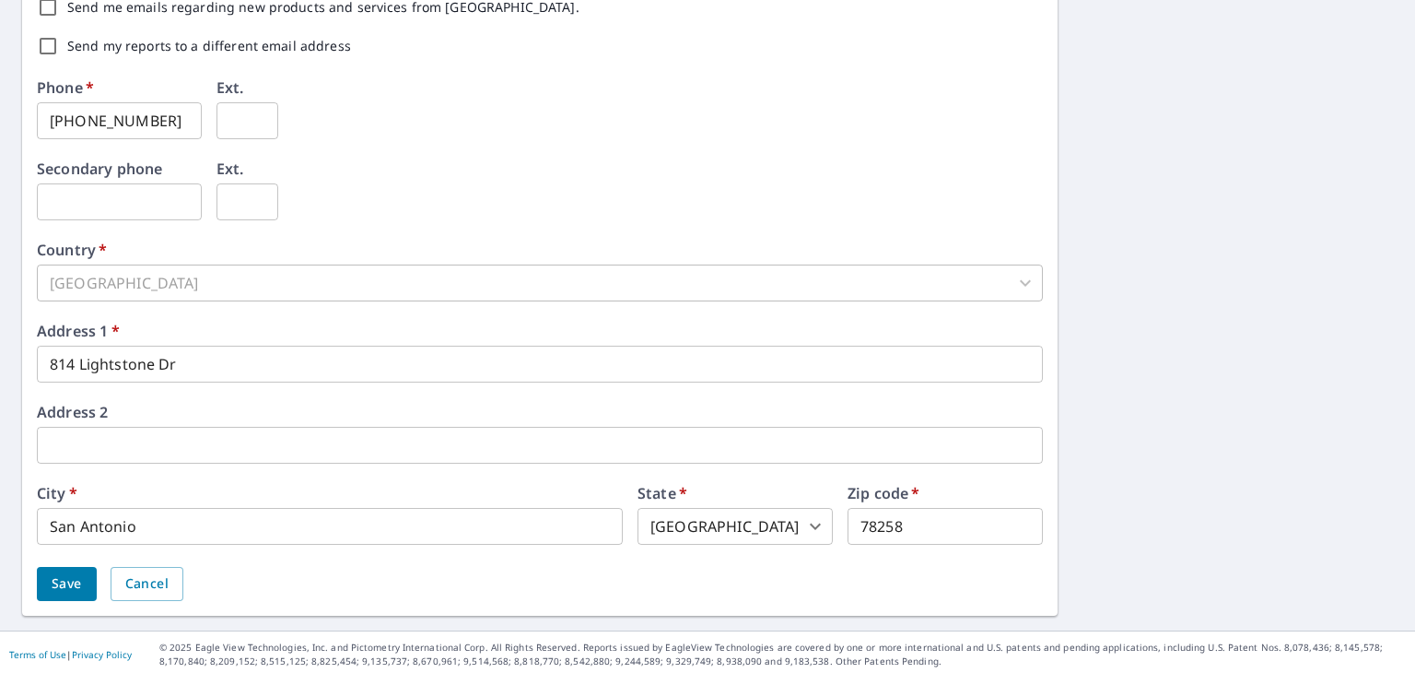
scroll to position [624, 0]
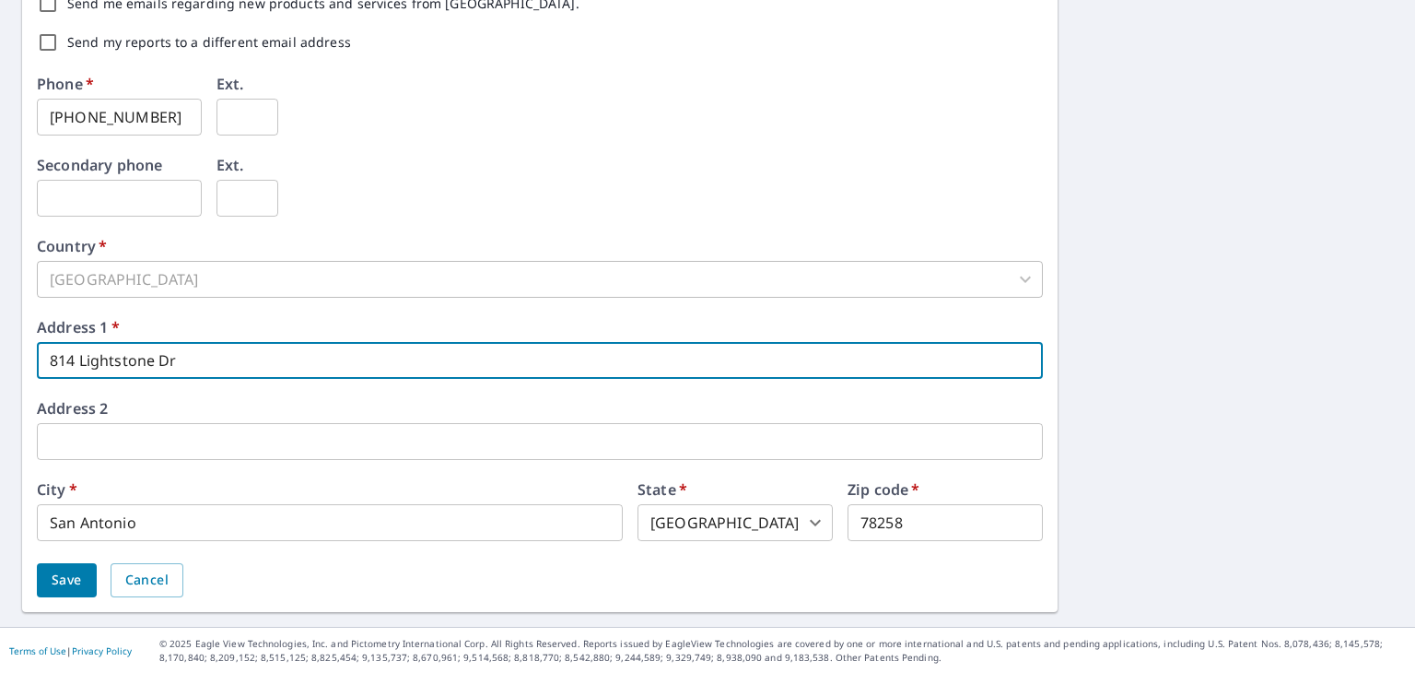
drag, startPoint x: 203, startPoint y: 357, endPoint x: 0, endPoint y: 374, distance: 203.4
click at [0, 374] on div "First name   * Chad ​ Last name   * Sanders ​ Company name   * MBI Commercial, …" at bounding box center [707, 87] width 1415 height 1080
type input "13359 N Hwy 183 #2055"
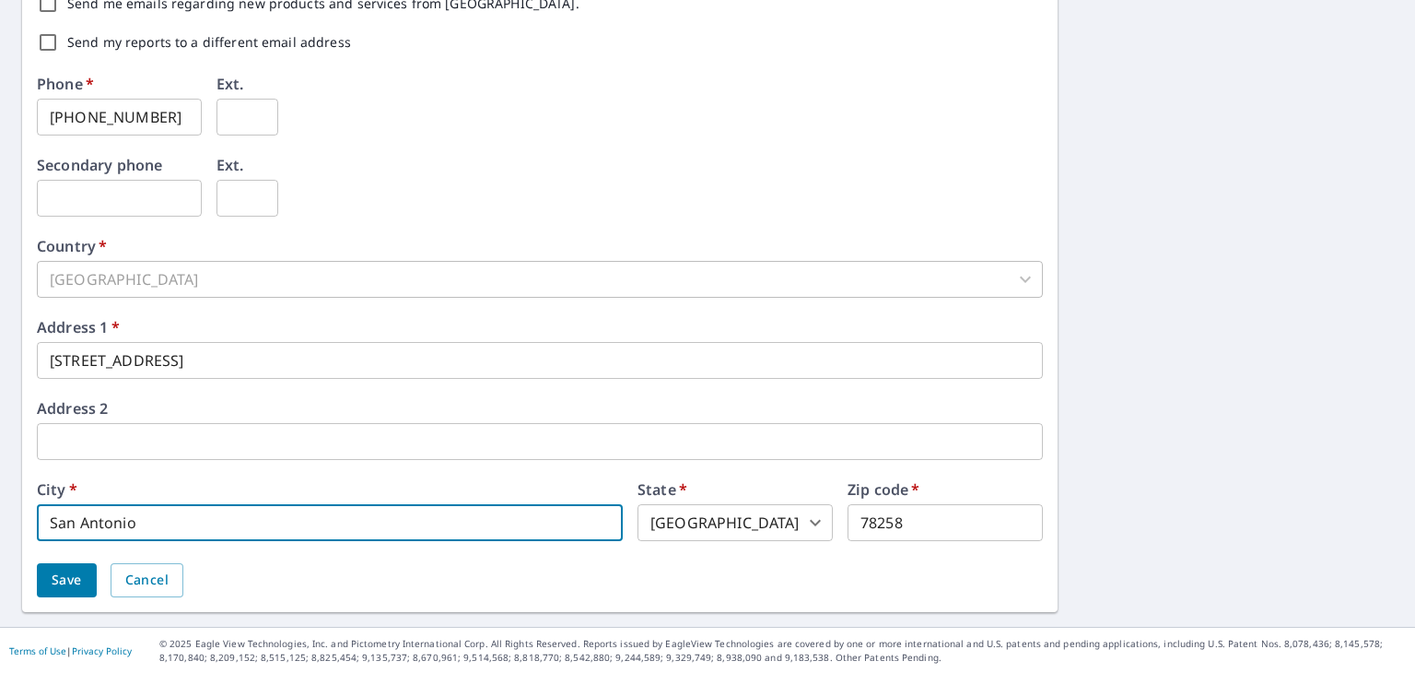
drag, startPoint x: 168, startPoint y: 530, endPoint x: 14, endPoint y: 544, distance: 154.6
click at [14, 544] on div "First name   * Chad ​ Last name   * Sanders ​ Company name   * MBI Commercial, …" at bounding box center [707, 87] width 1415 height 1080
type input "Austin"
click at [908, 513] on input "78258" at bounding box center [945, 522] width 195 height 37
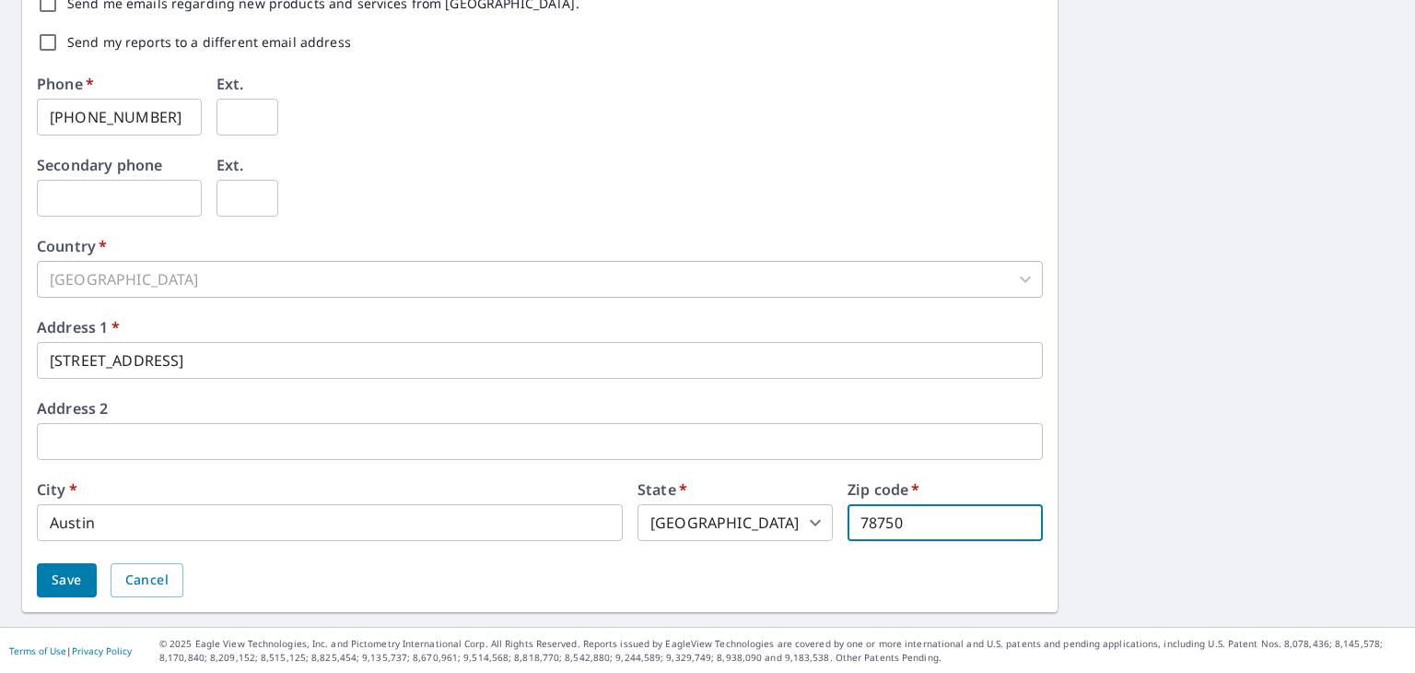
type input "78750"
click at [67, 576] on span "Save" at bounding box center [67, 579] width 30 height 23
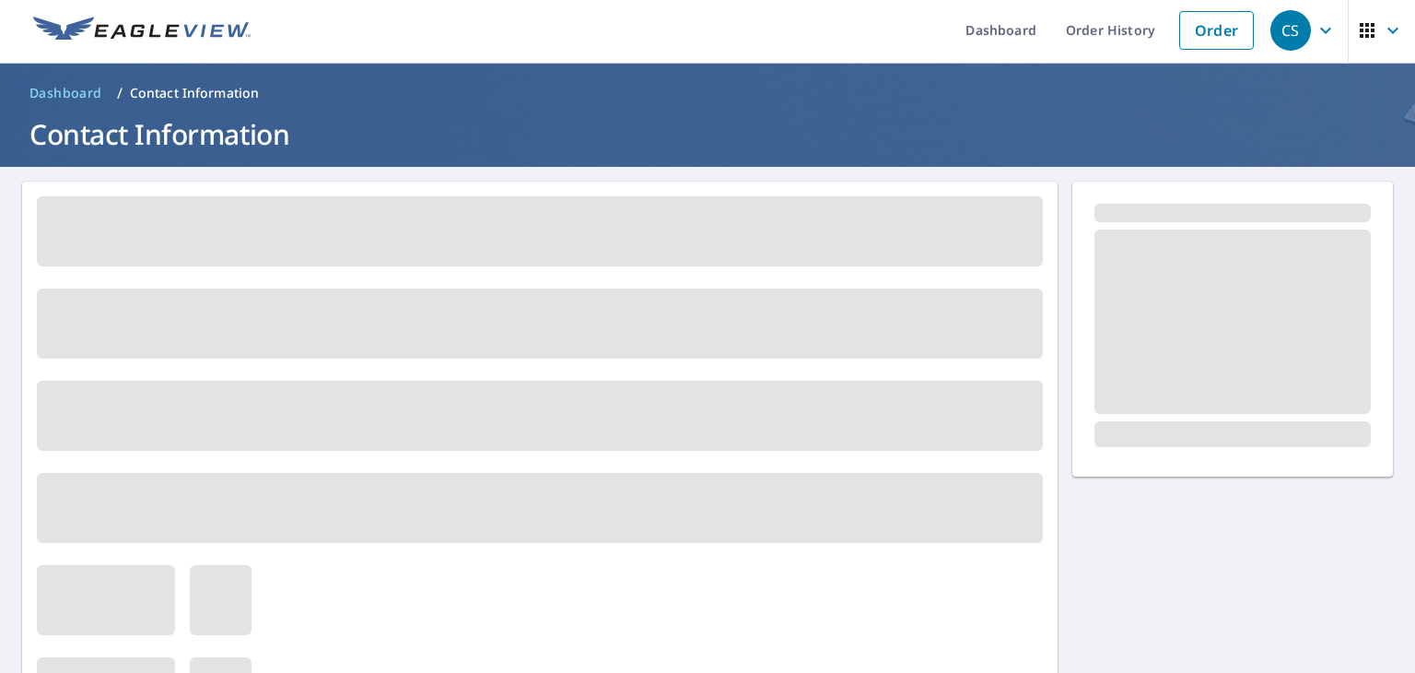
scroll to position [0, 0]
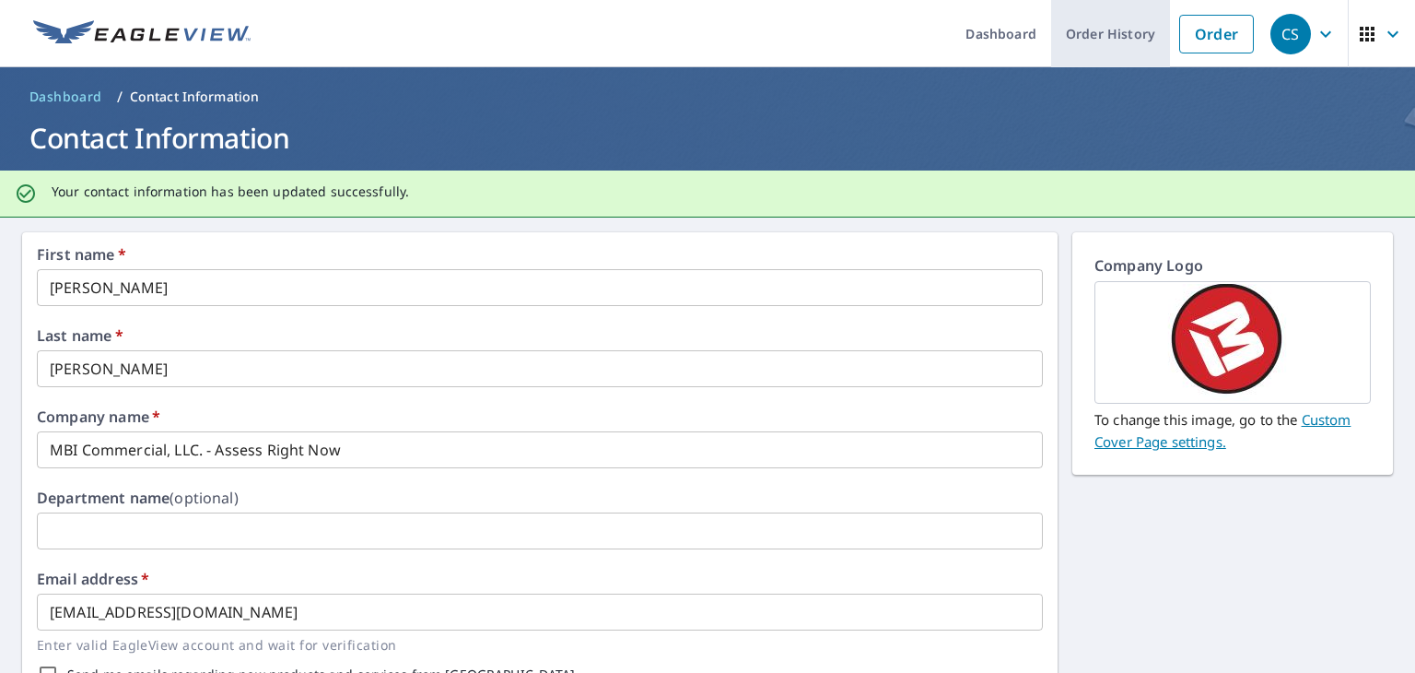
click at [1082, 41] on link "Order History" at bounding box center [1110, 33] width 119 height 67
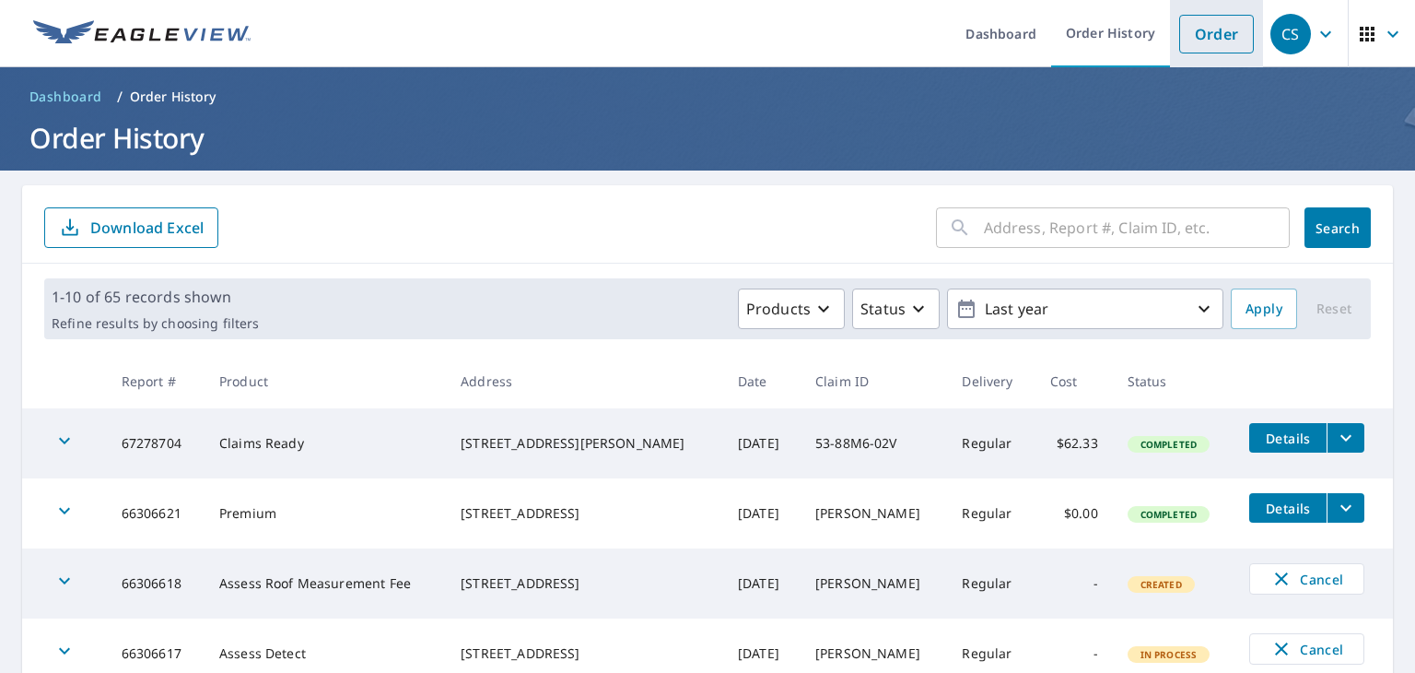
click at [1196, 35] on link "Order" at bounding box center [1216, 34] width 75 height 39
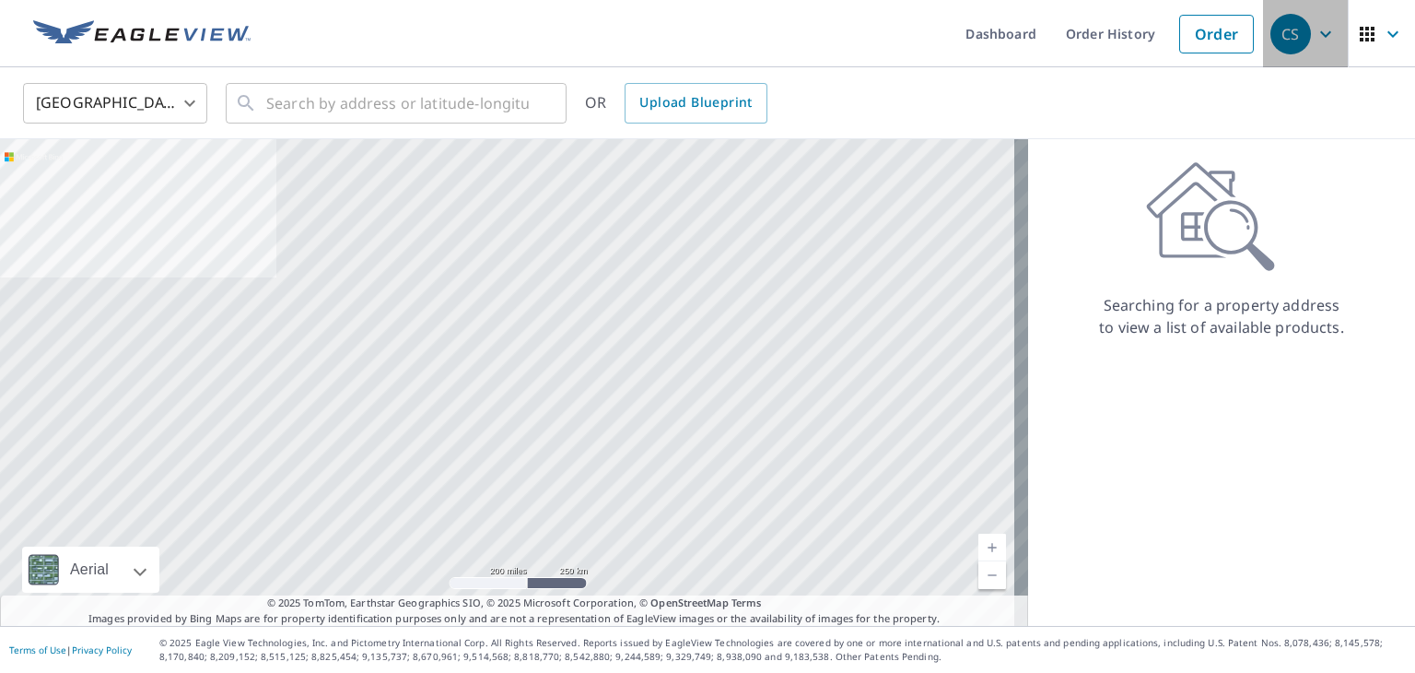
click at [1286, 23] on div "CS" at bounding box center [1290, 34] width 41 height 41
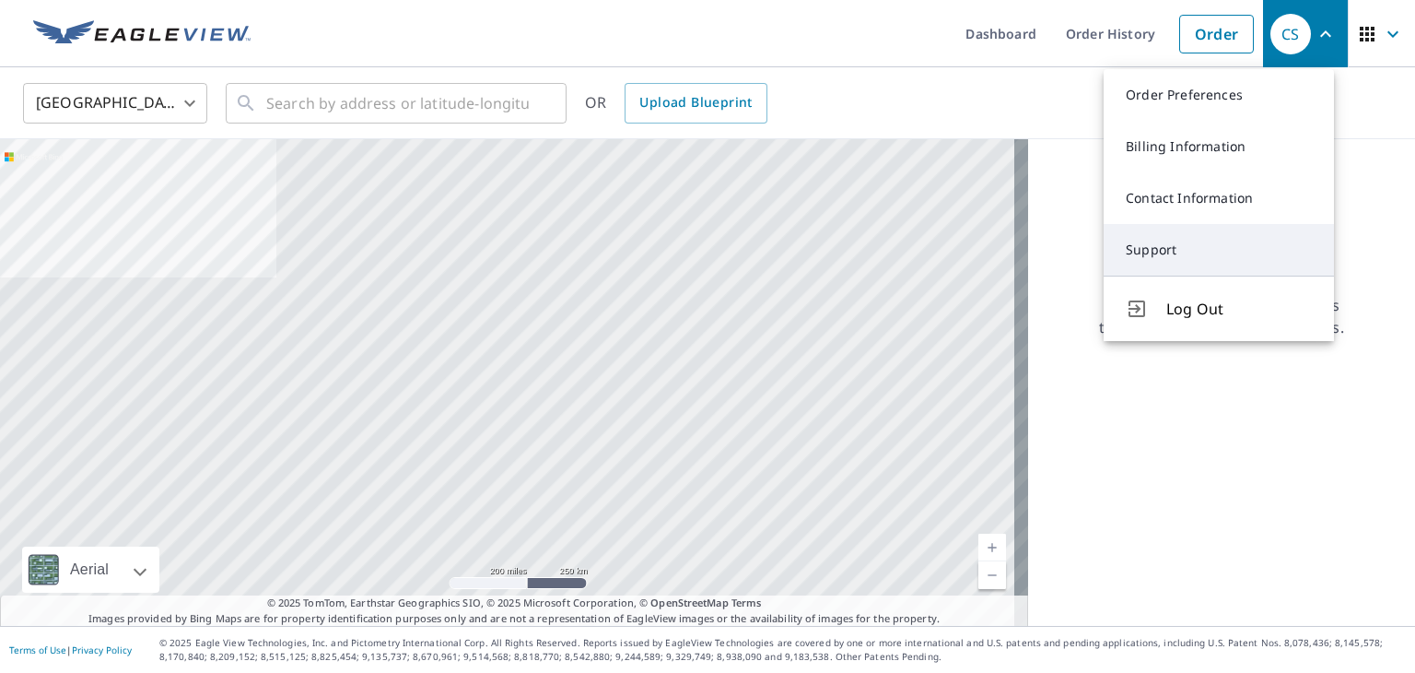
click at [1120, 244] on link "Support" at bounding box center [1219, 250] width 230 height 52
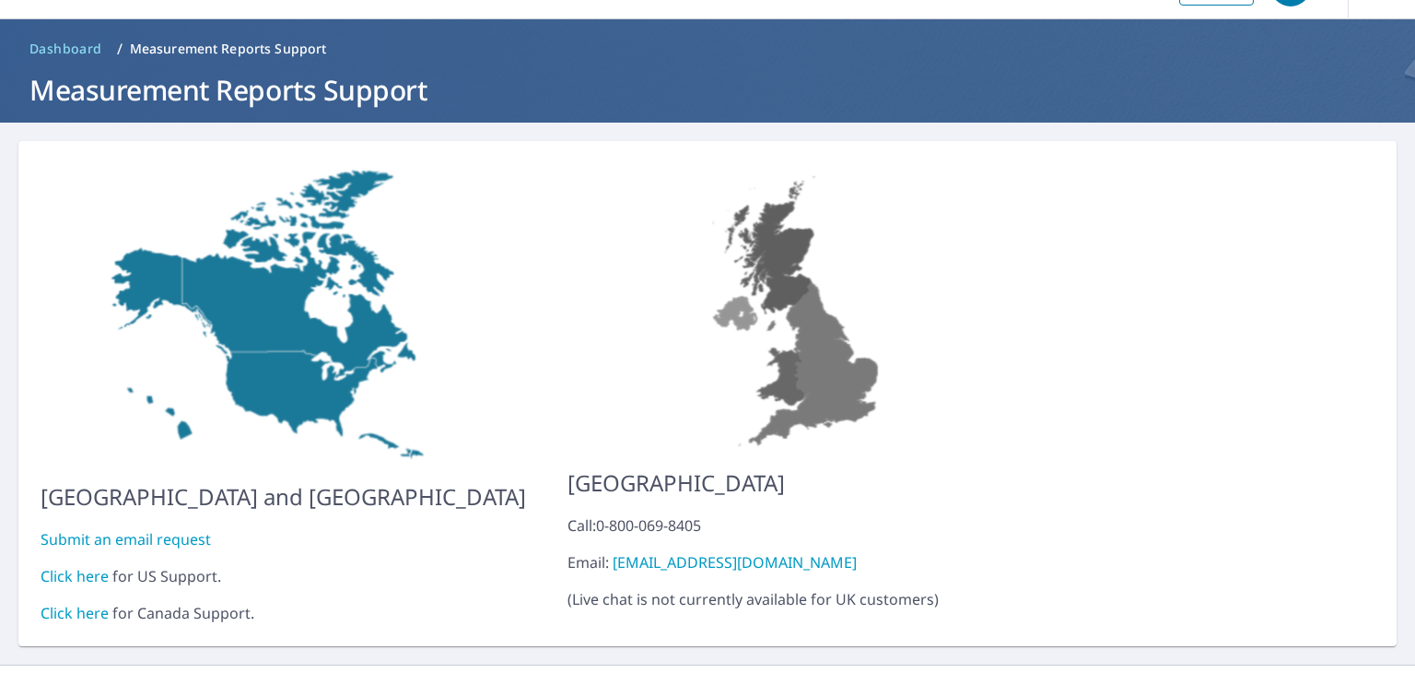
scroll to position [73, 0]
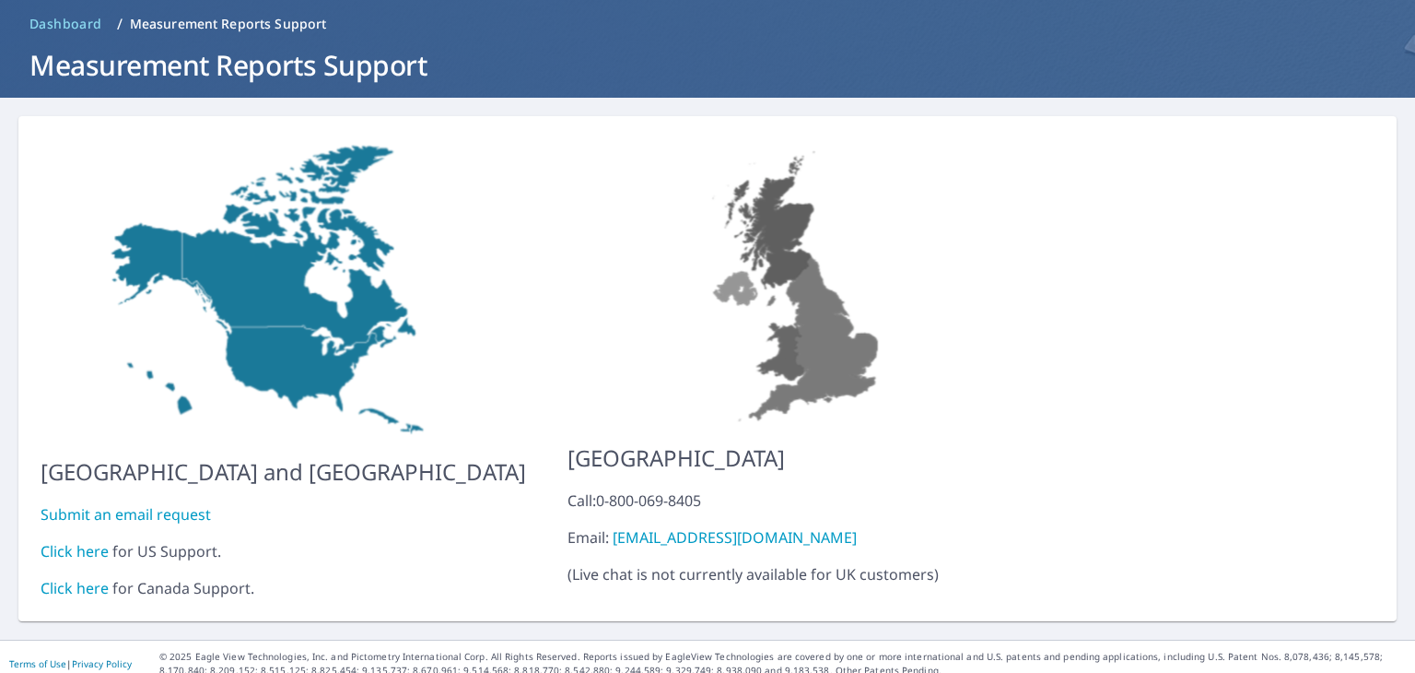
click at [79, 541] on link "Click here" at bounding box center [75, 551] width 68 height 20
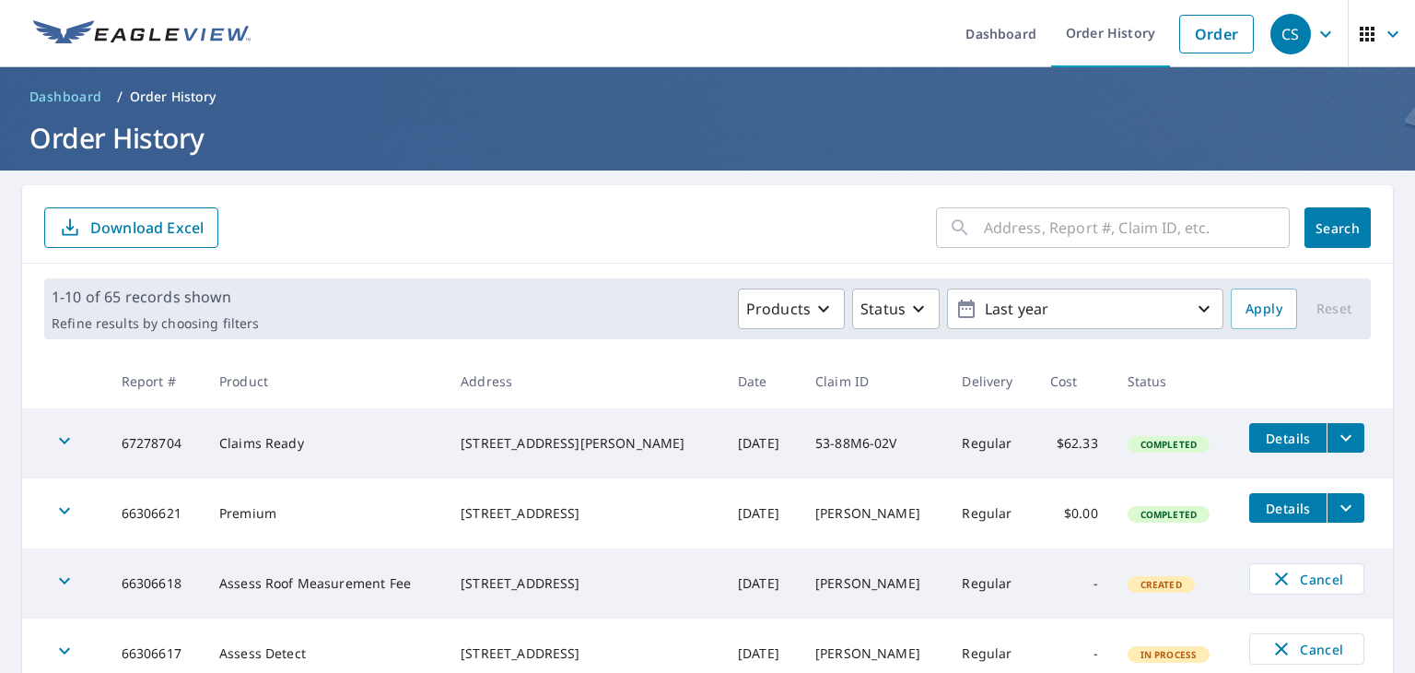
click at [160, 443] on td "67278704" at bounding box center [156, 443] width 98 height 70
copy td "67278704"
click at [59, 436] on icon "button" at bounding box center [64, 440] width 22 height 22
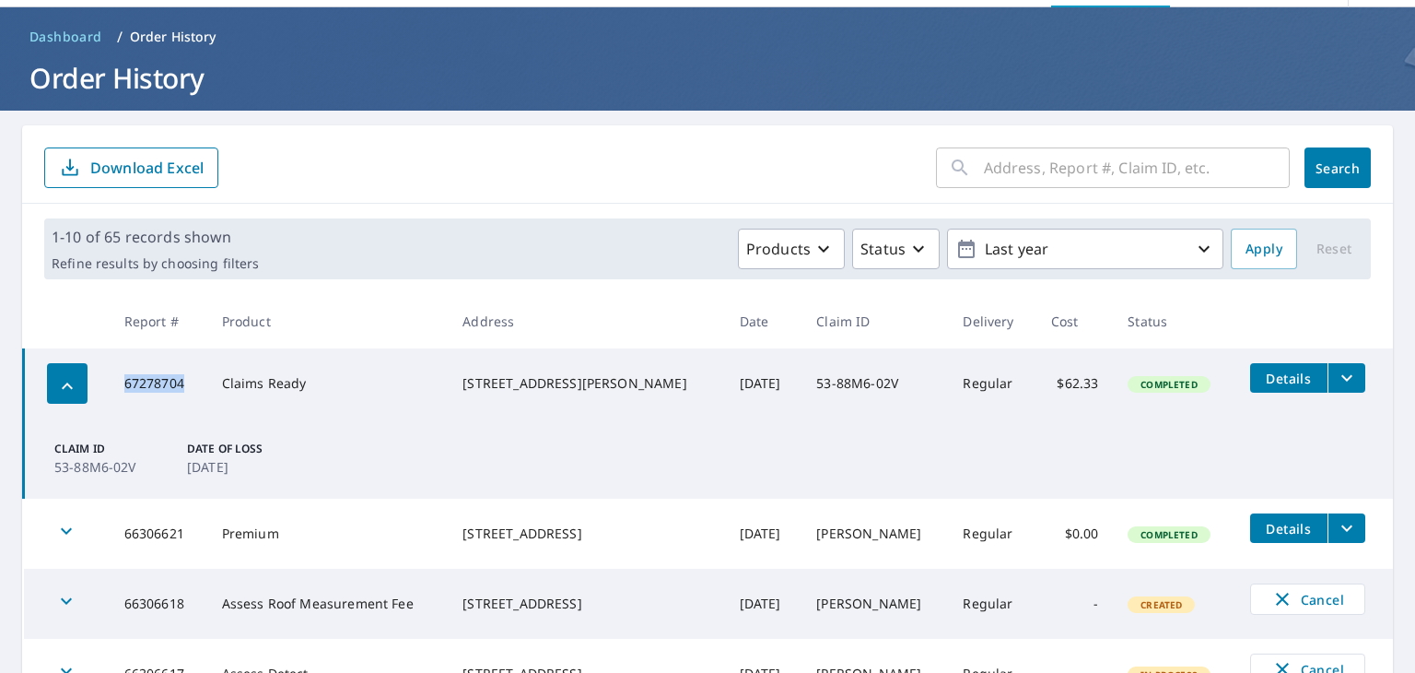
scroll to position [92, 0]
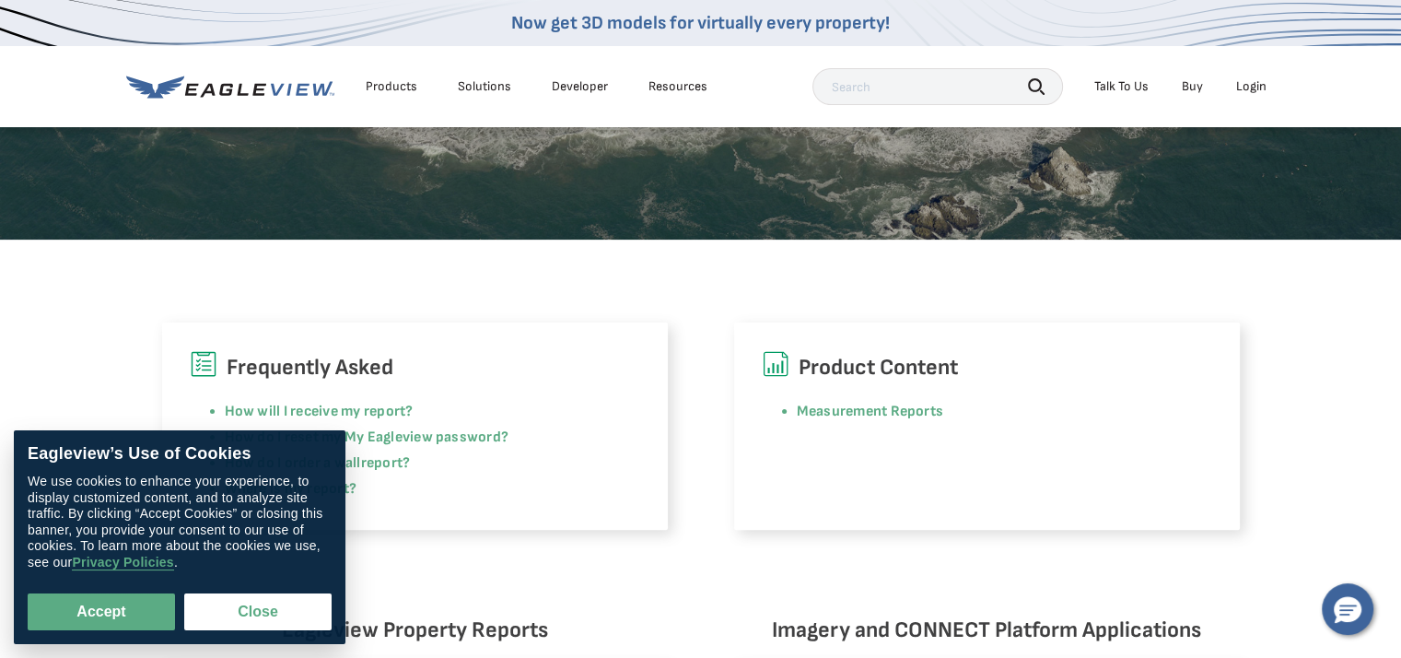
scroll to position [369, 0]
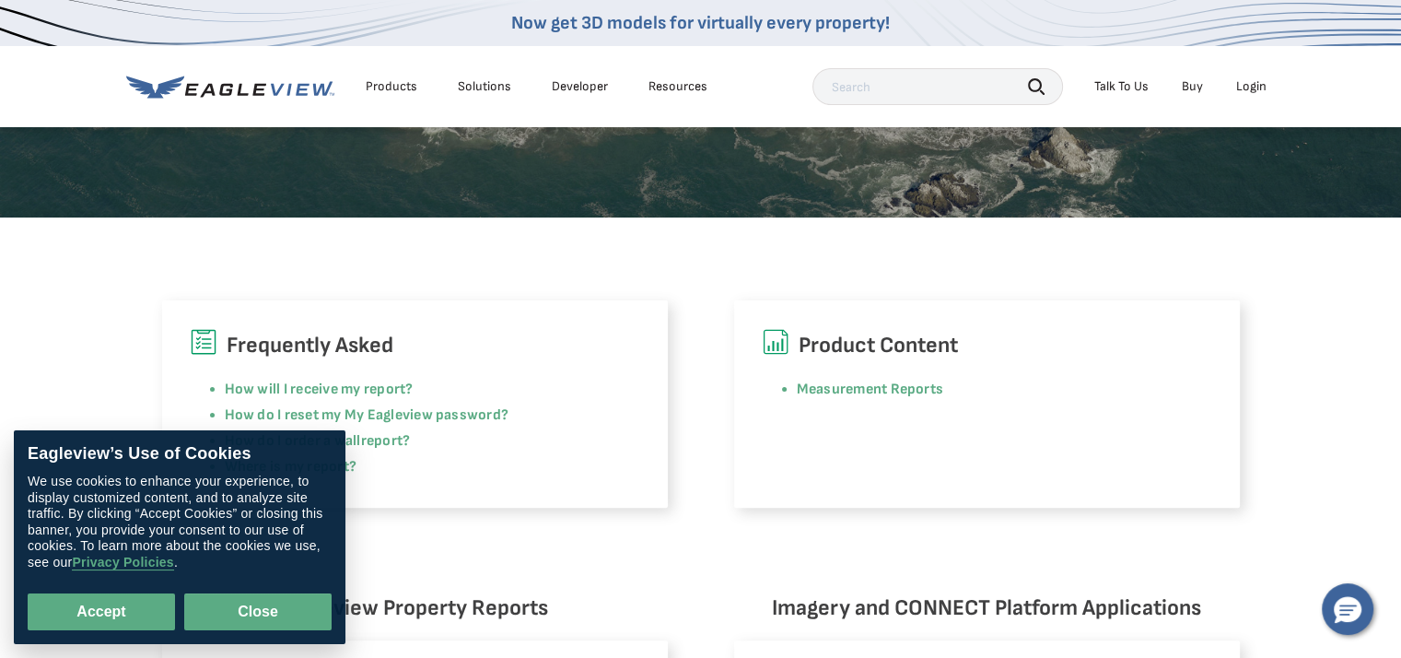
click at [262, 608] on button "Close" at bounding box center [257, 611] width 147 height 37
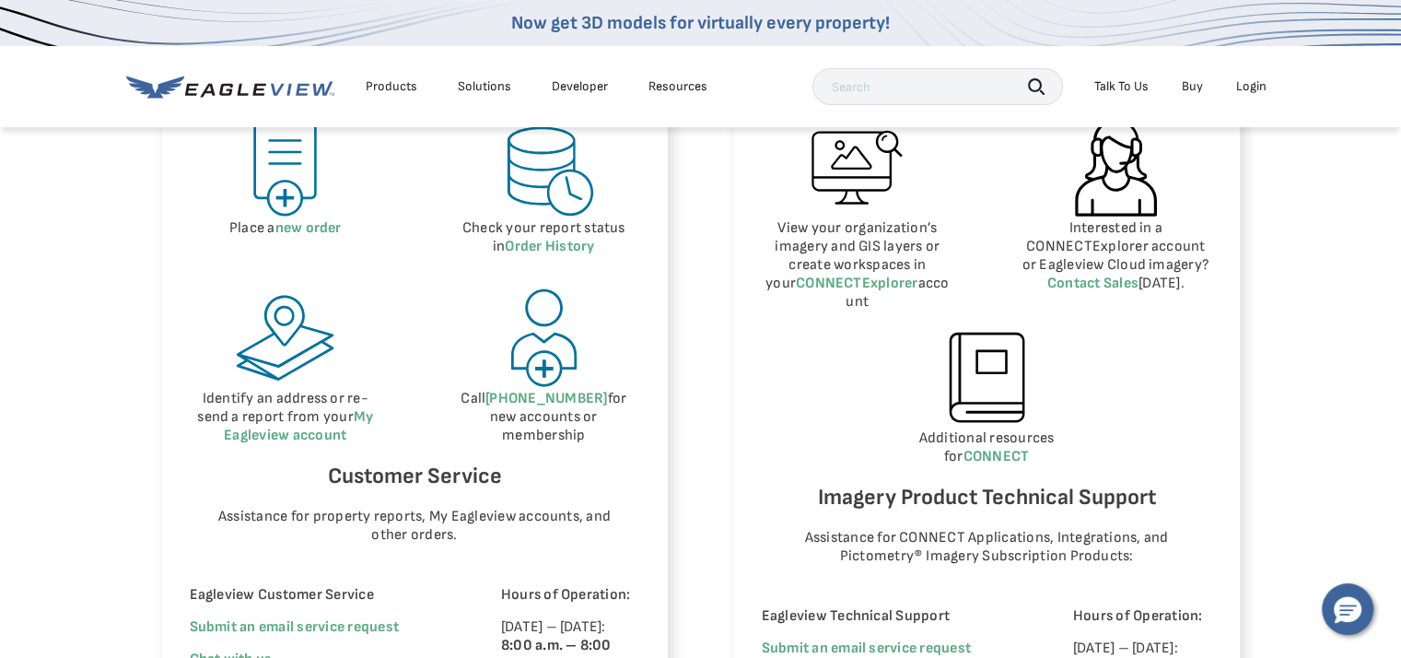
scroll to position [829, 0]
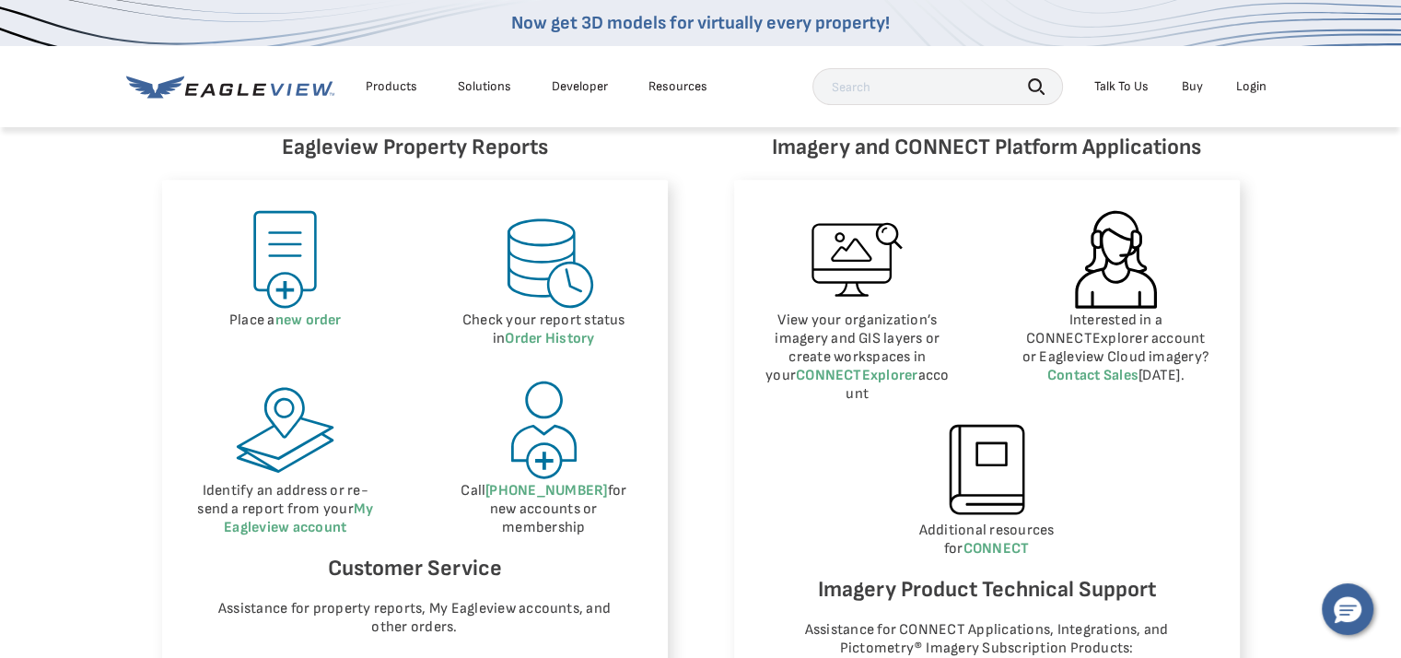
click at [1109, 340] on p "Interested in a CONNECTExplorer account or Eagleview Cloud imagery? Contact Sal…" at bounding box center [1116, 348] width 193 height 74
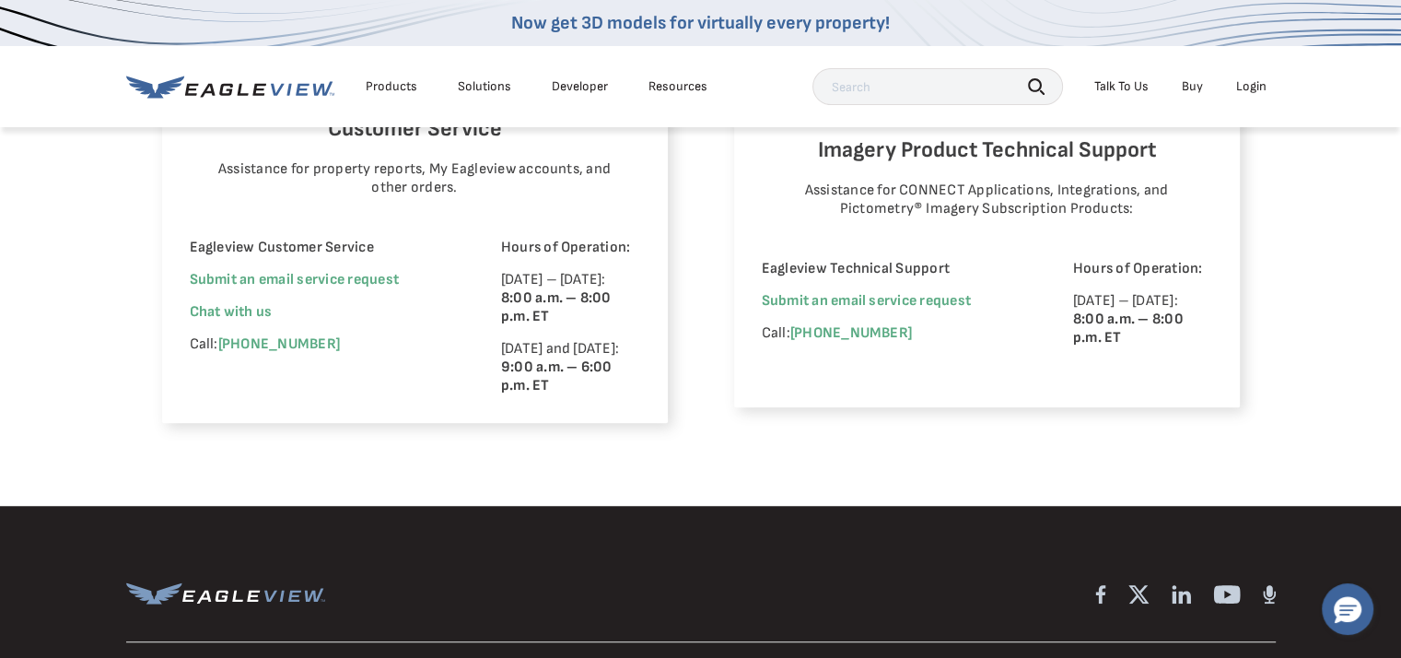
scroll to position [1290, 0]
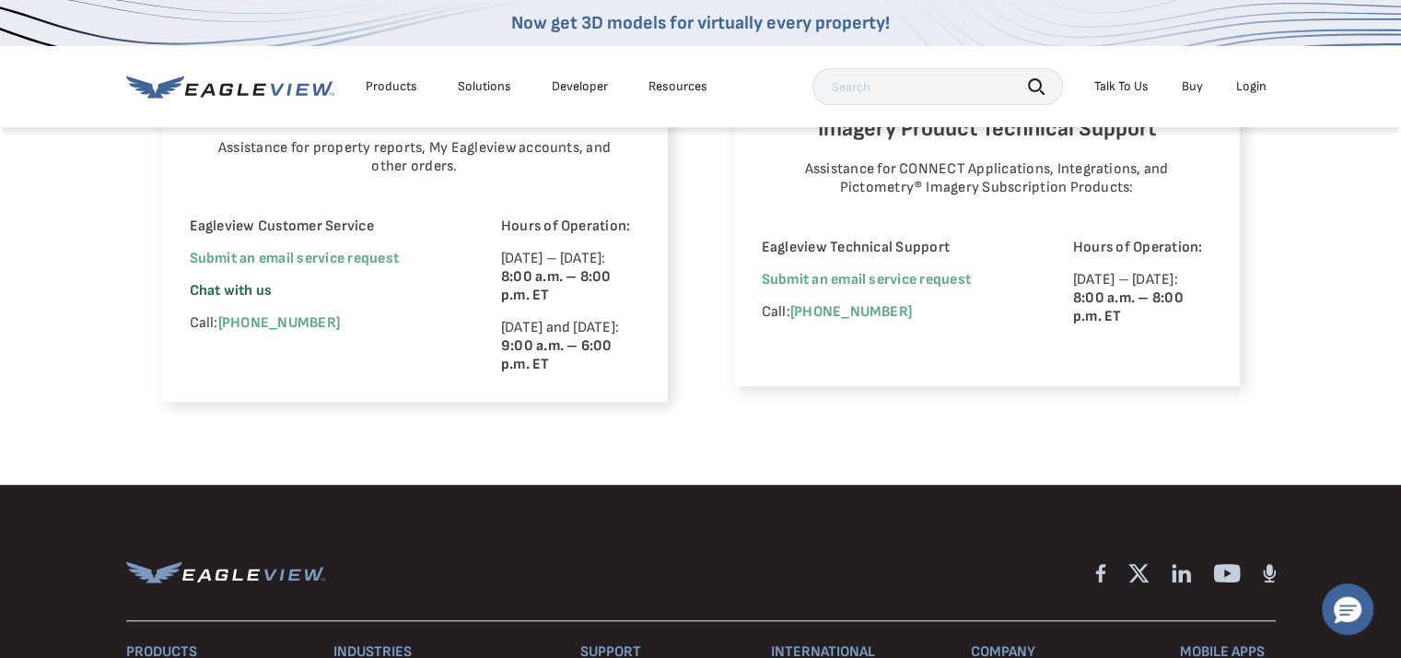
click at [232, 288] on span "Chat with us" at bounding box center [231, 291] width 83 height 18
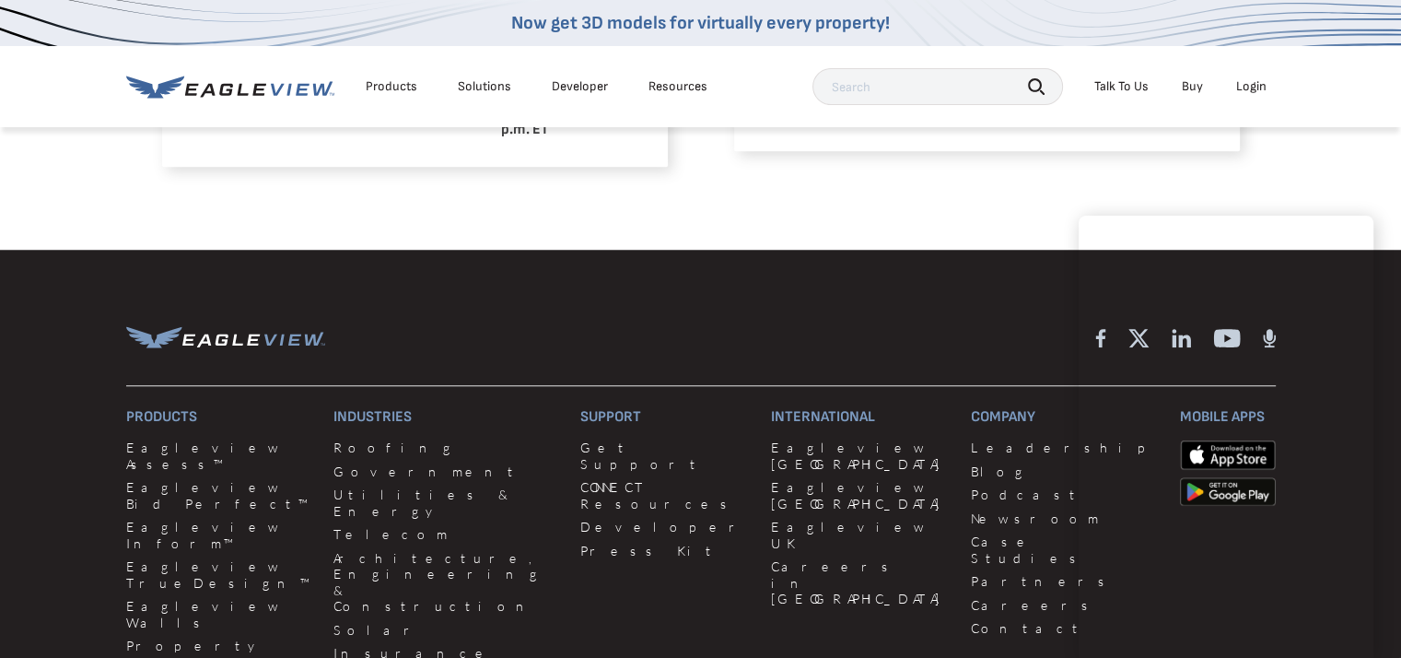
scroll to position [1566, 0]
